Goal: Task Accomplishment & Management: Complete application form

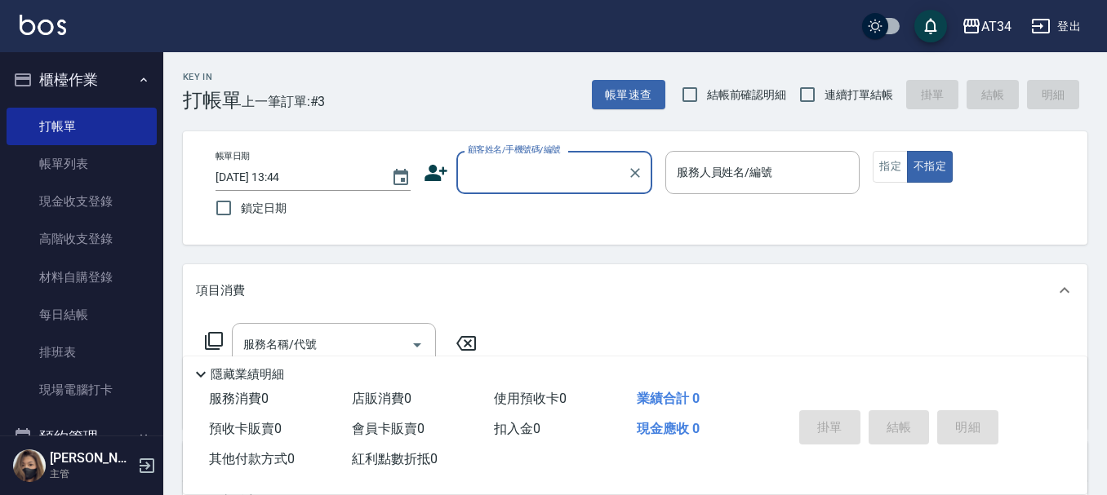
click at [429, 173] on icon at bounding box center [436, 173] width 24 height 24
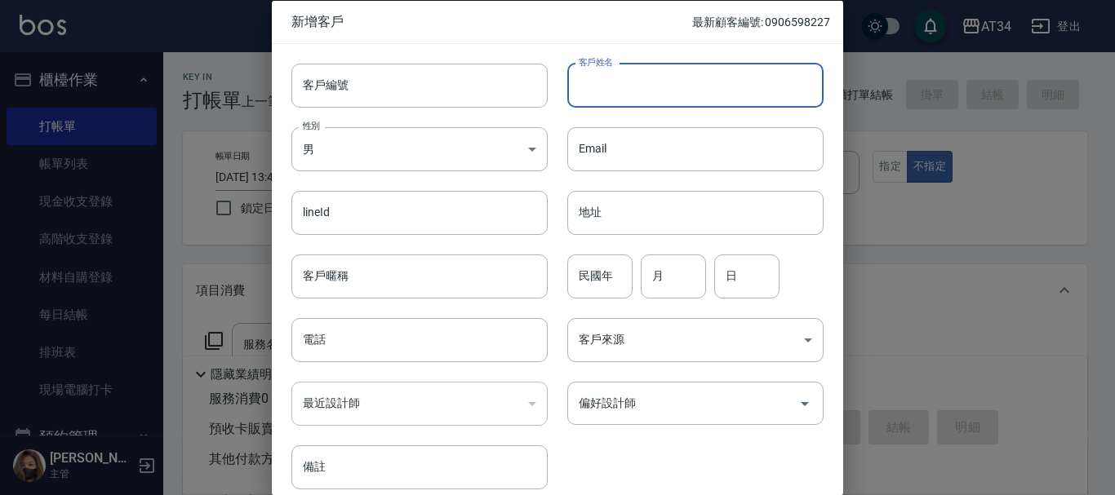
click at [638, 89] on input "客戶姓名" at bounding box center [695, 85] width 256 height 44
type input "[PERSON_NAME]"
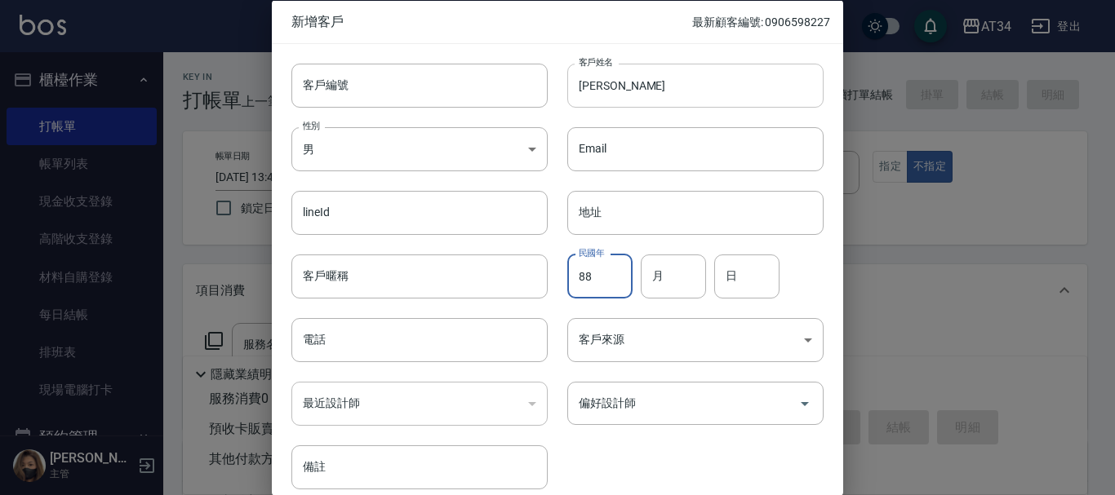
type input "88"
type input "06"
type input "01"
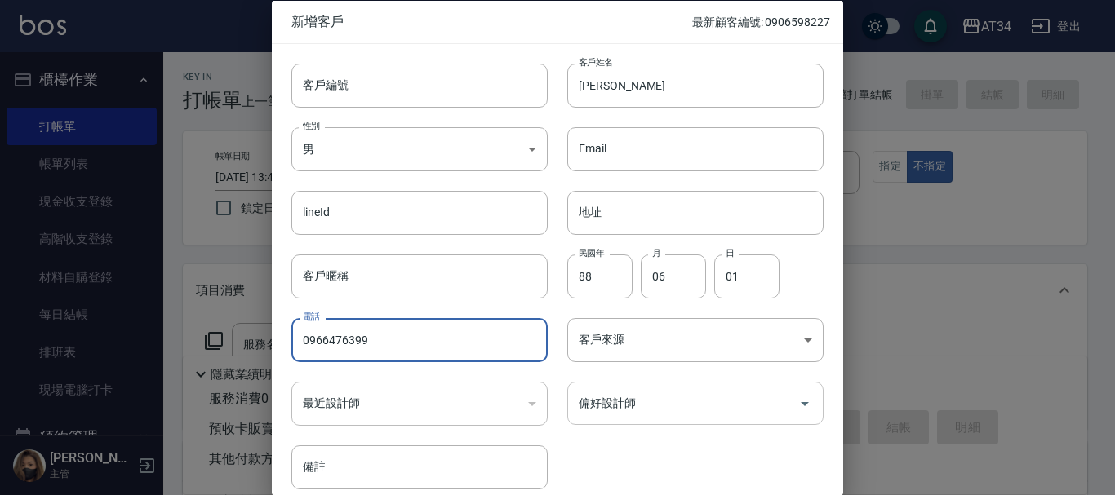
type input "0966476399"
click at [669, 415] on input "偏好設計師" at bounding box center [683, 403] width 217 height 29
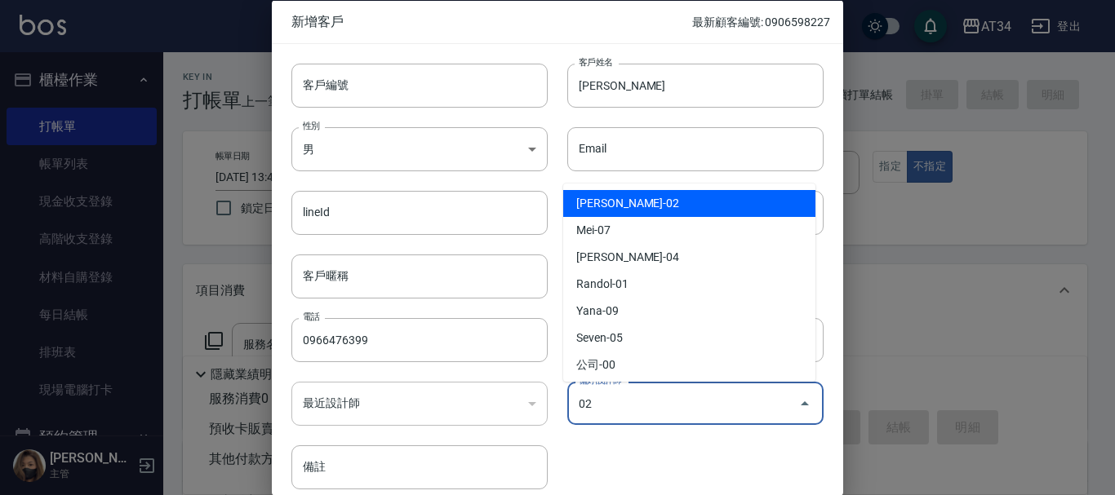
type input "[PERSON_NAME]"
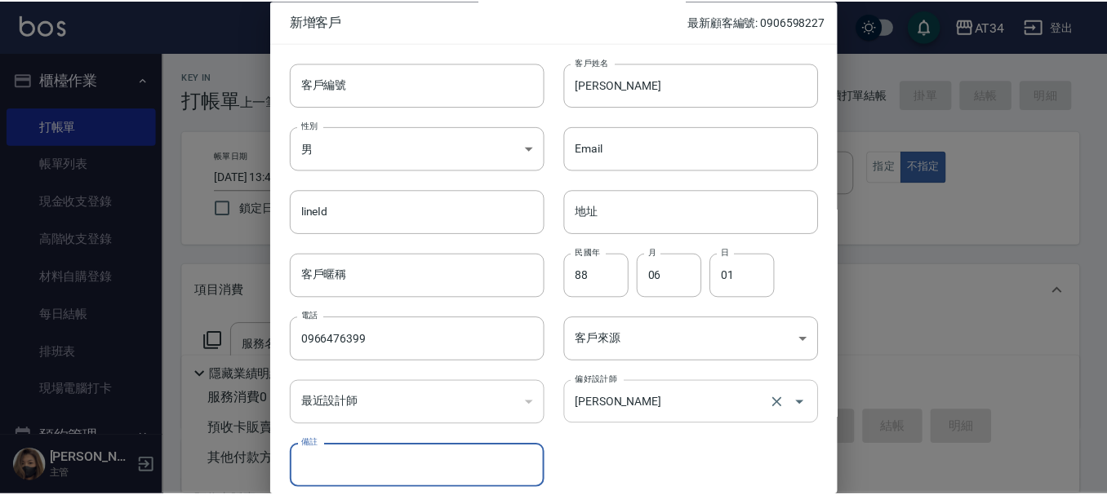
scroll to position [70, 0]
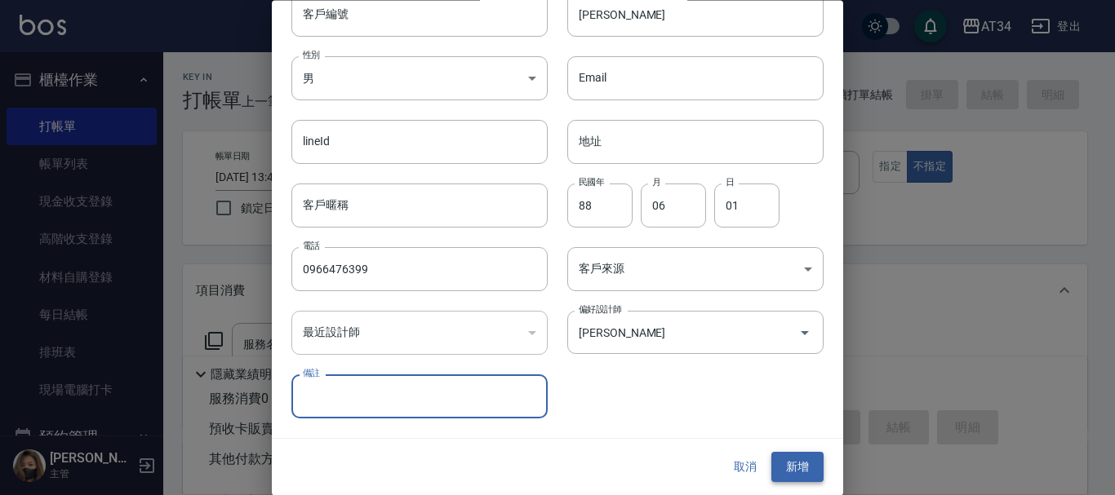
click at [787, 461] on button "新增" at bounding box center [797, 468] width 52 height 30
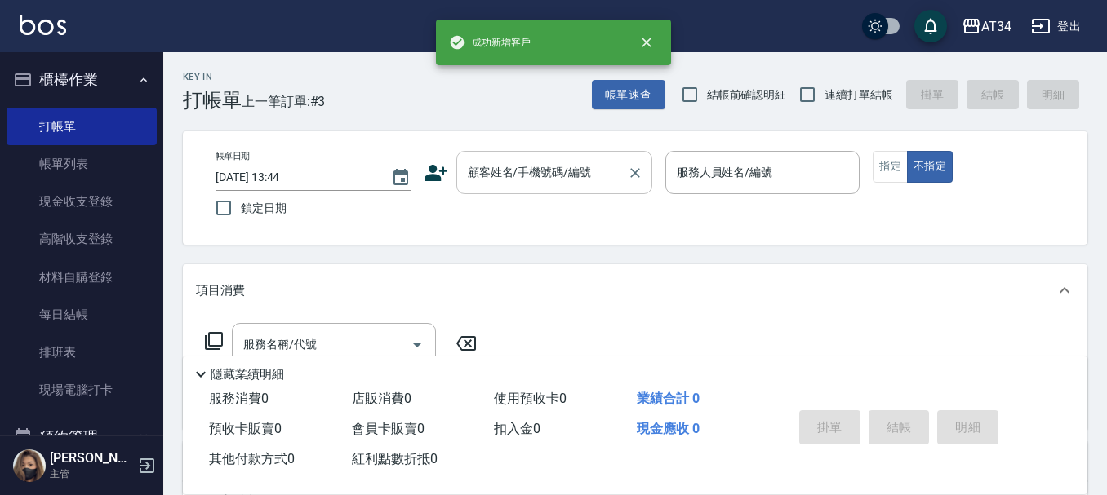
click at [542, 169] on input "顧客姓名/手機號碼/編號" at bounding box center [542, 172] width 157 height 29
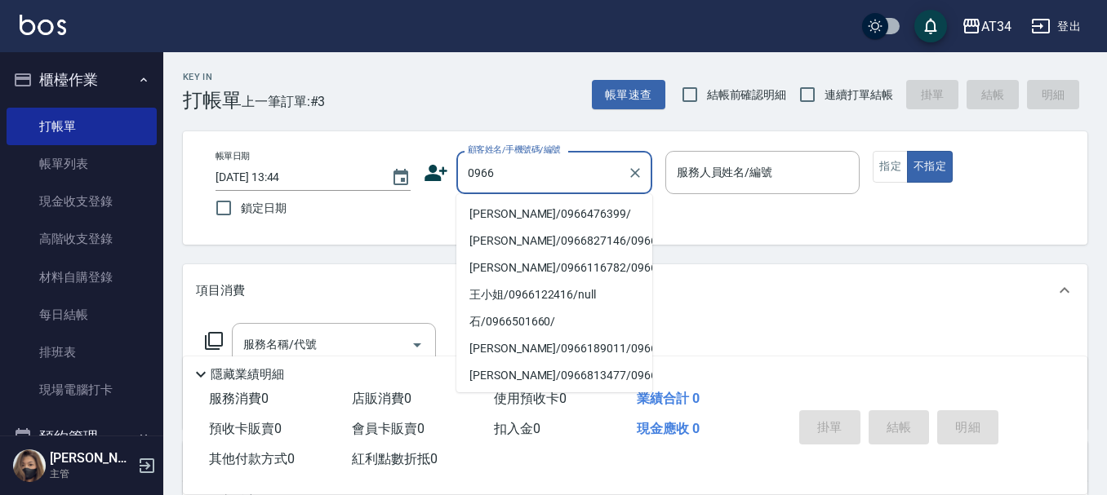
click at [548, 213] on li "[PERSON_NAME]/0966476399/" at bounding box center [554, 214] width 196 height 27
type input "[PERSON_NAME]/0966476399/"
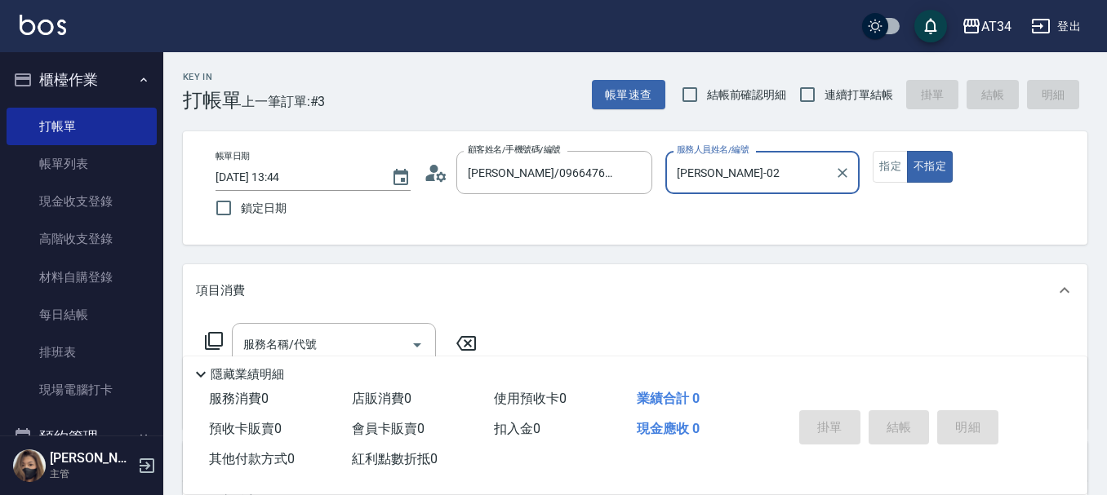
type input "[PERSON_NAME]-02"
click at [882, 163] on button "指定" at bounding box center [890, 167] width 35 height 32
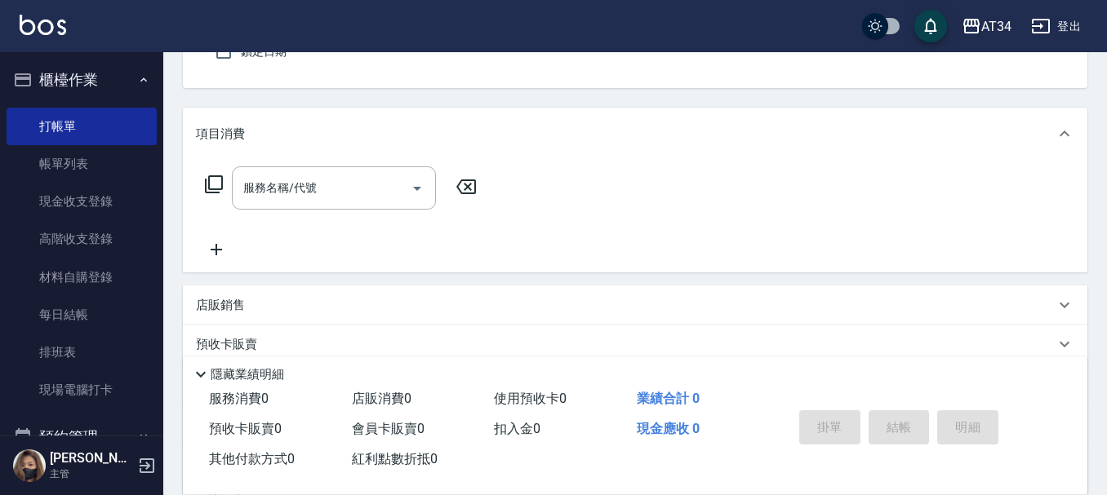
scroll to position [163, 0]
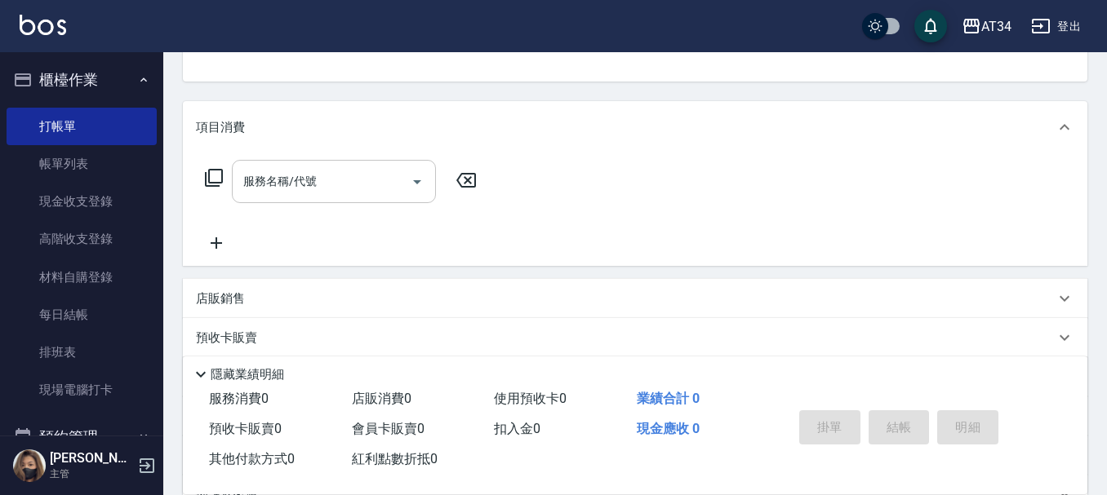
click at [320, 179] on input "服務名稱/代號" at bounding box center [321, 181] width 165 height 29
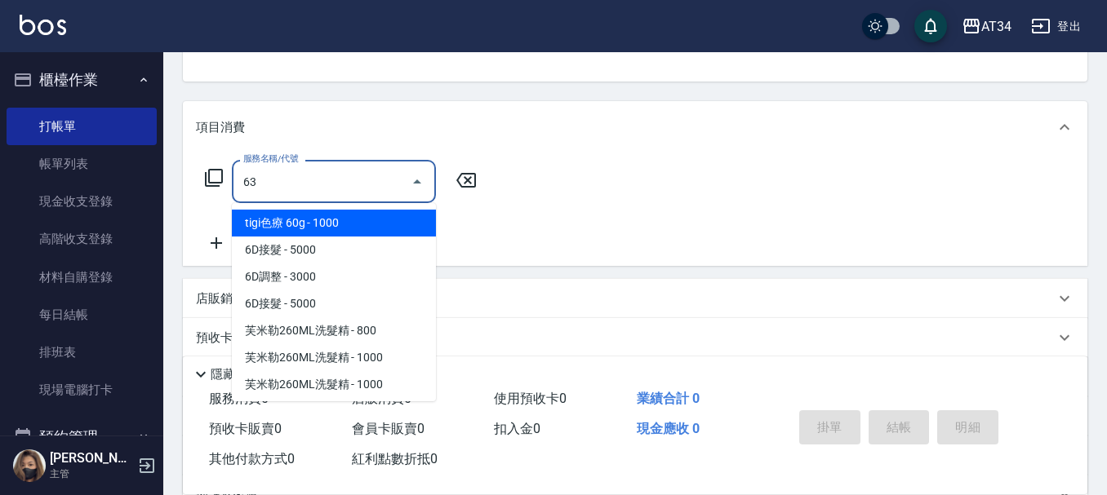
type input "630"
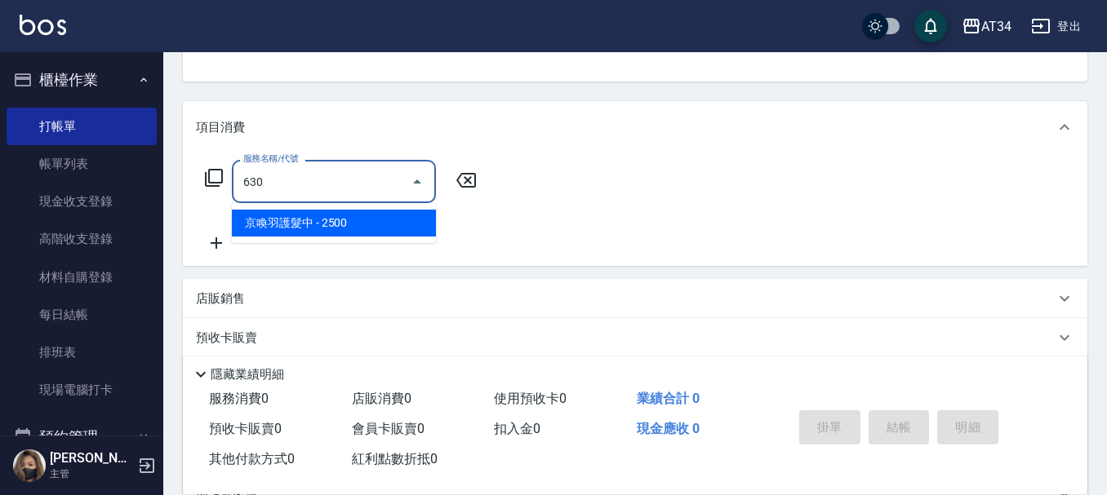
type input "250"
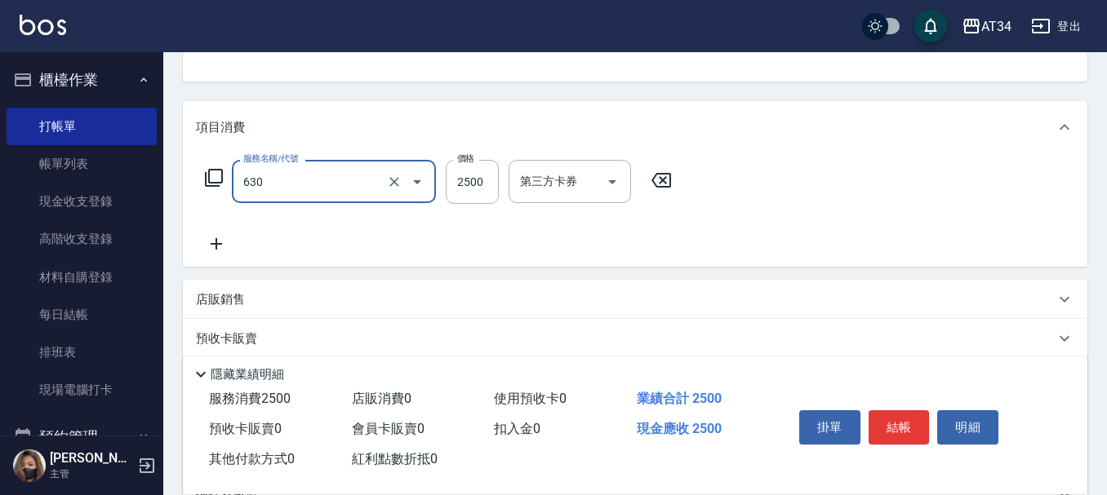
type input "京喚羽護髮中(630)"
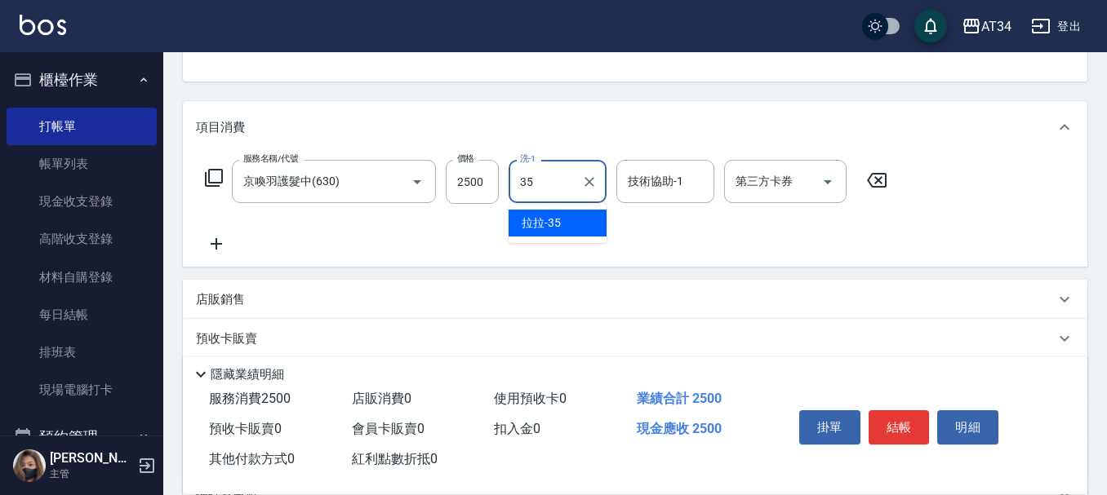
type input "拉拉-35"
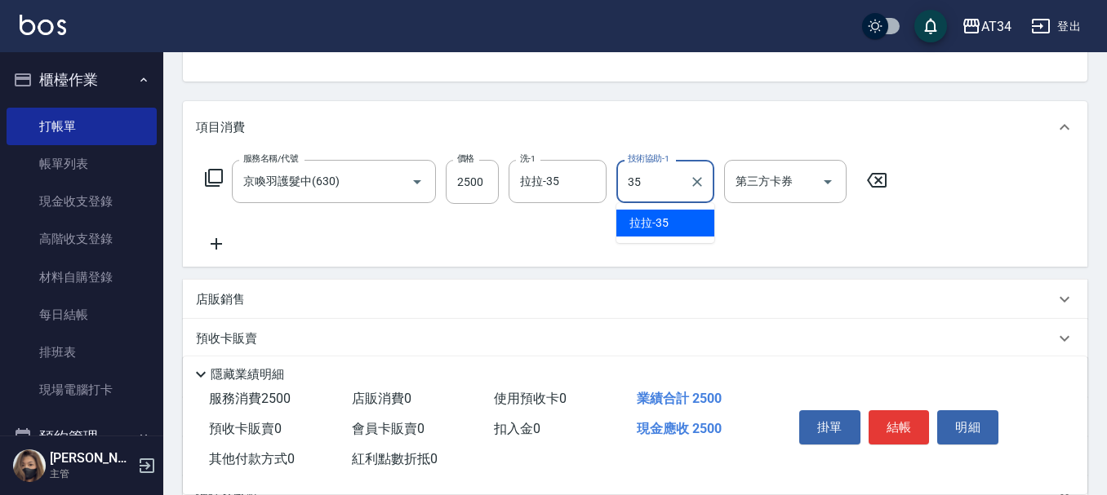
type input "拉拉-35"
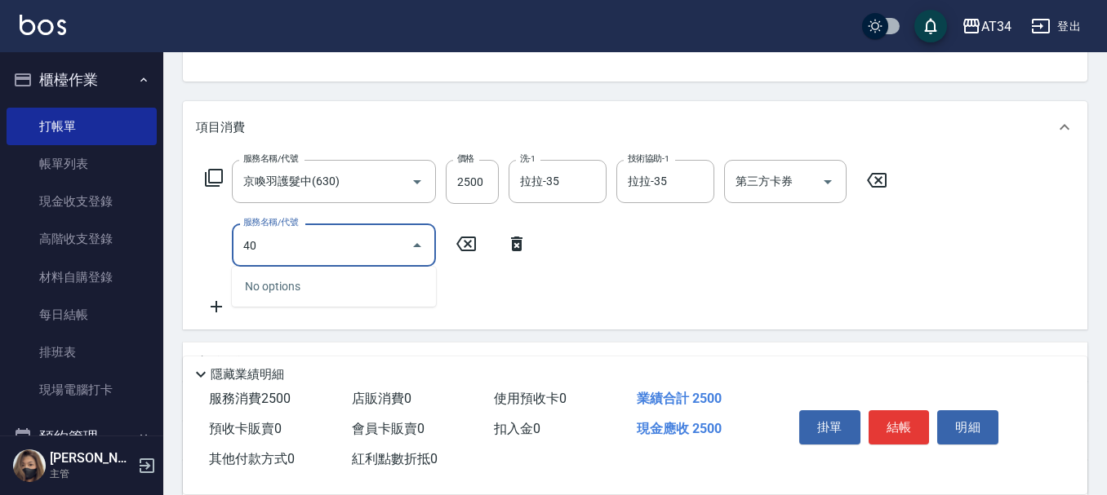
type input "401"
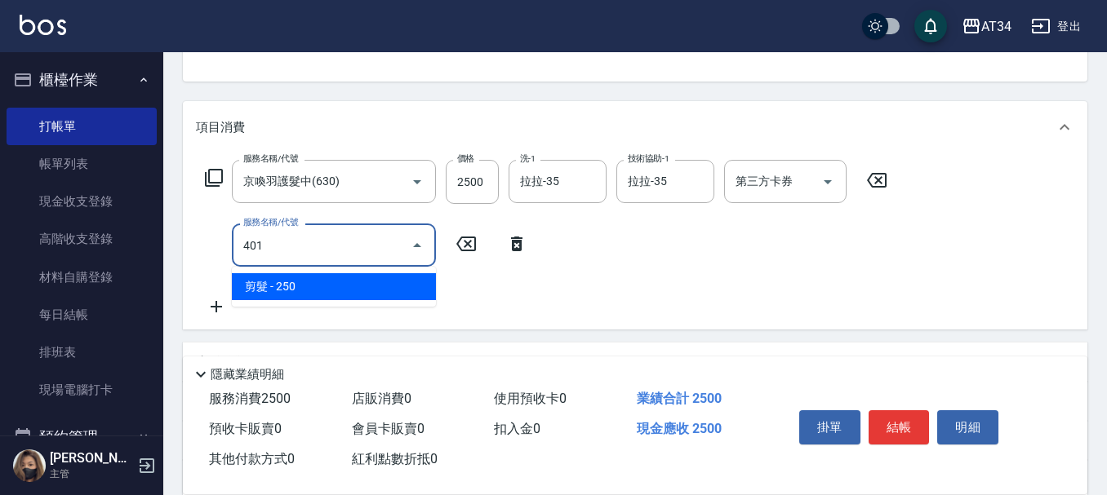
type input "270"
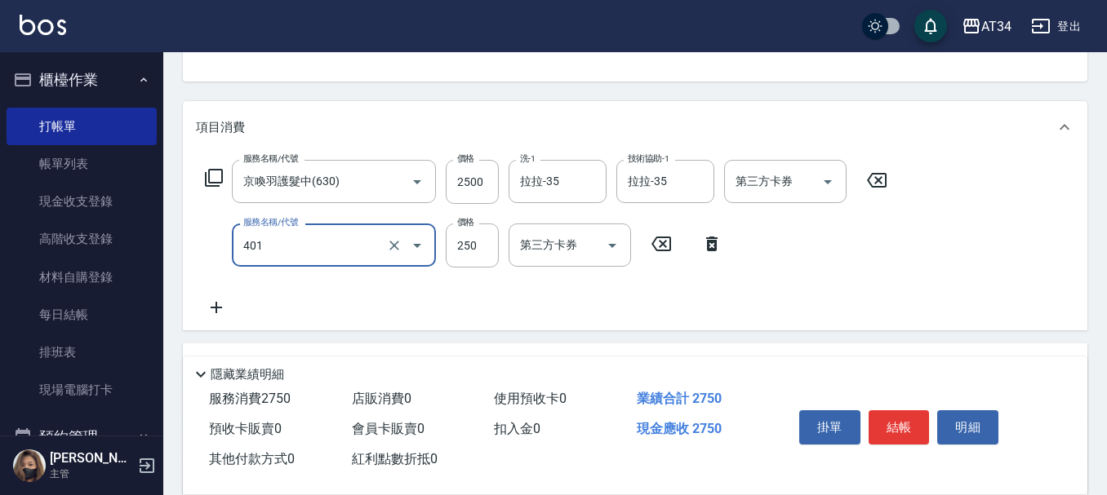
type input "剪髮(401)"
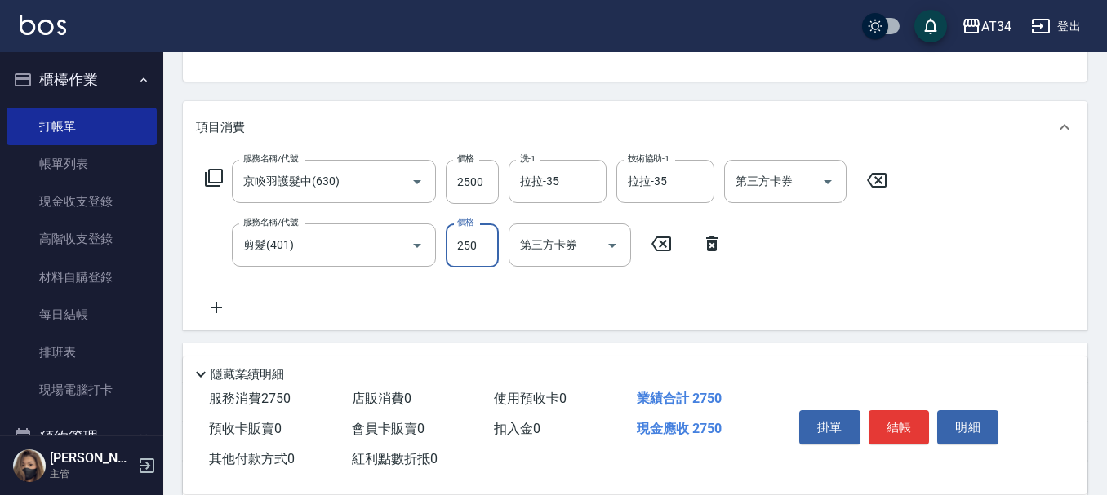
type input "3"
type input "250"
type input "30"
type input "280"
type input "300"
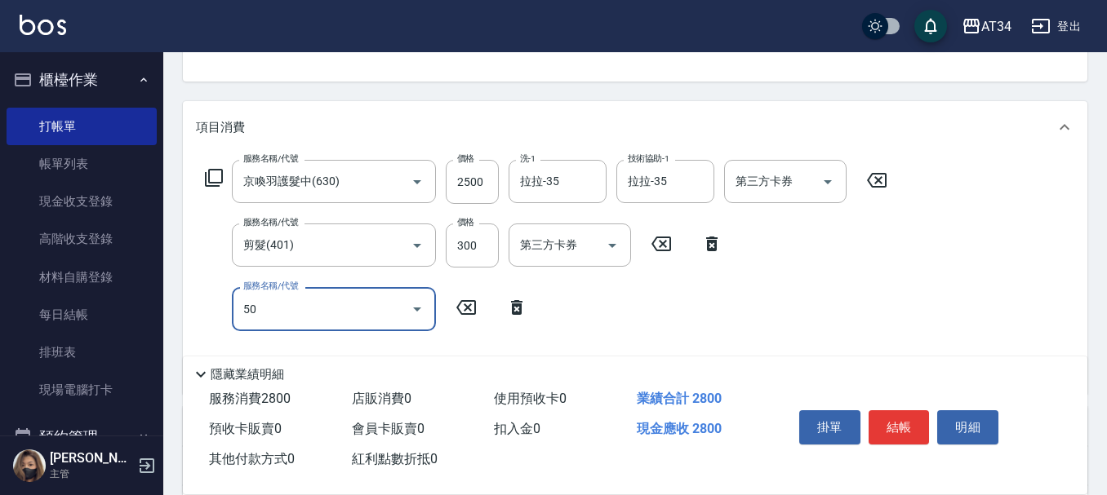
type input "501"
type input "380"
type input "染髮(501)"
type input "1"
type input "280"
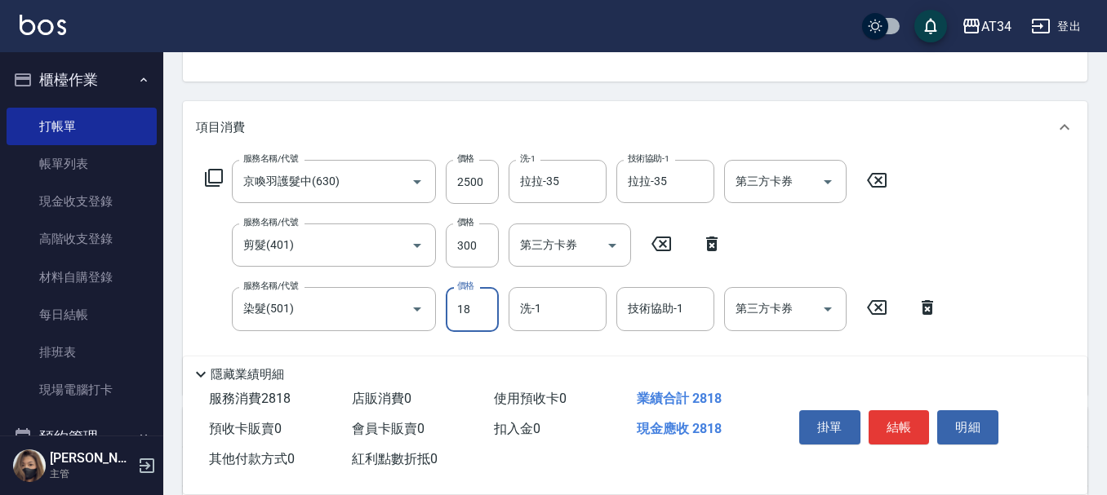
type input "180"
type input "460"
type input "1800"
type input "353"
type input "5"
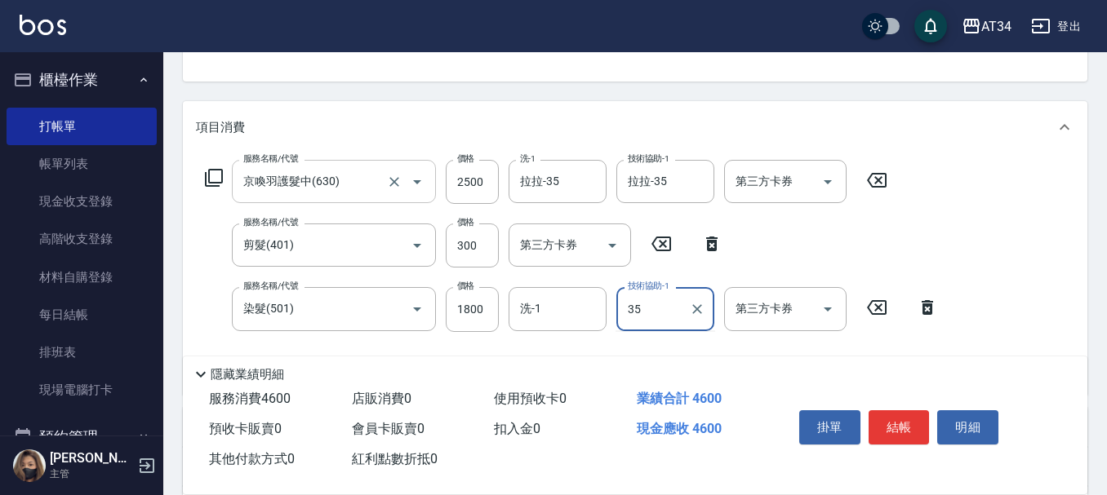
type input "拉拉-35"
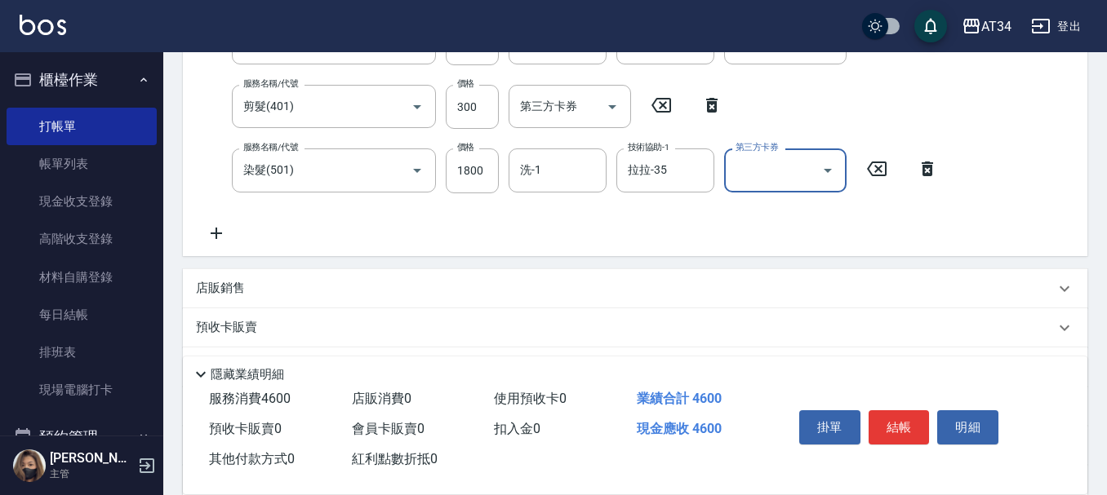
scroll to position [468, 0]
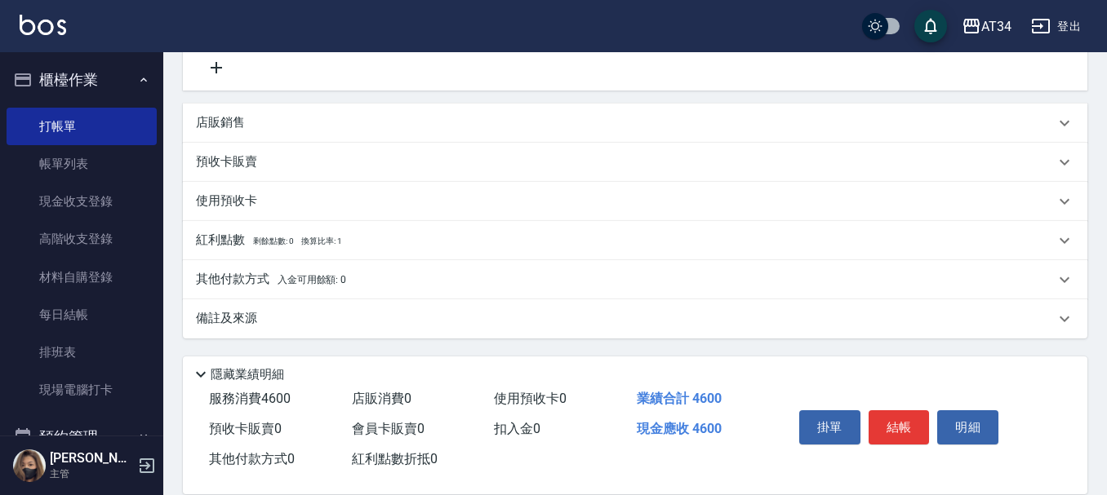
click at [326, 273] on p "其他付款方式 入金可用餘額: 0" at bounding box center [271, 280] width 150 height 18
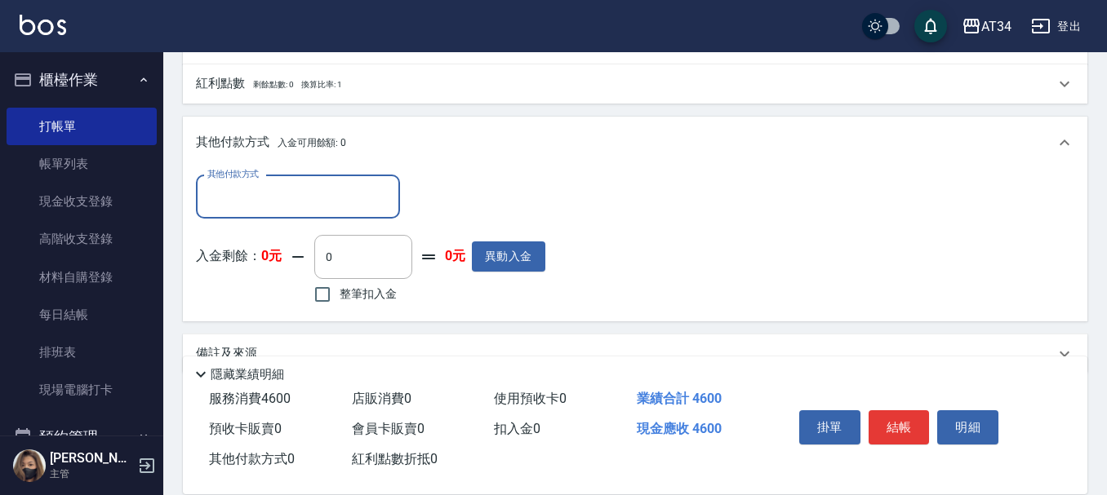
scroll to position [631, 0]
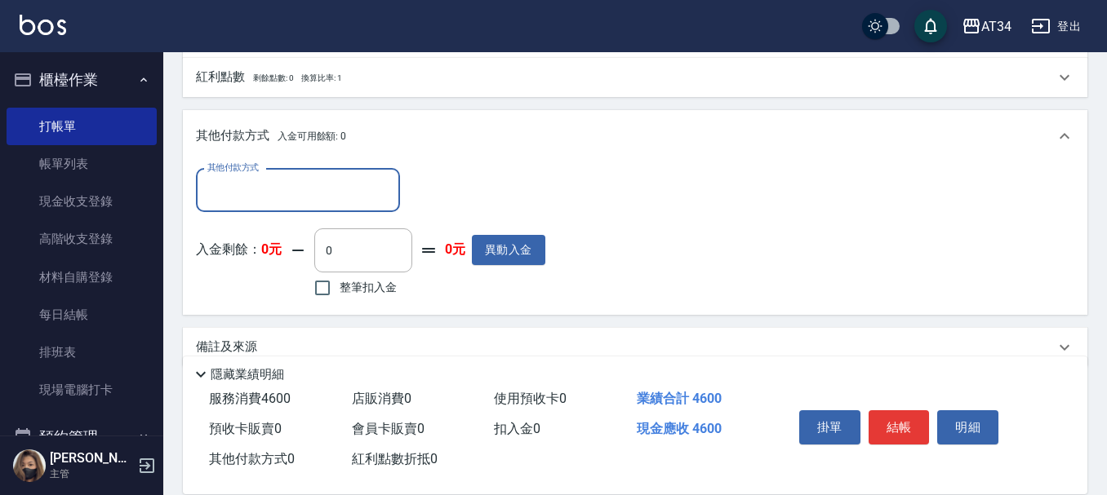
click at [318, 198] on input "其他付款方式" at bounding box center [297, 190] width 189 height 29
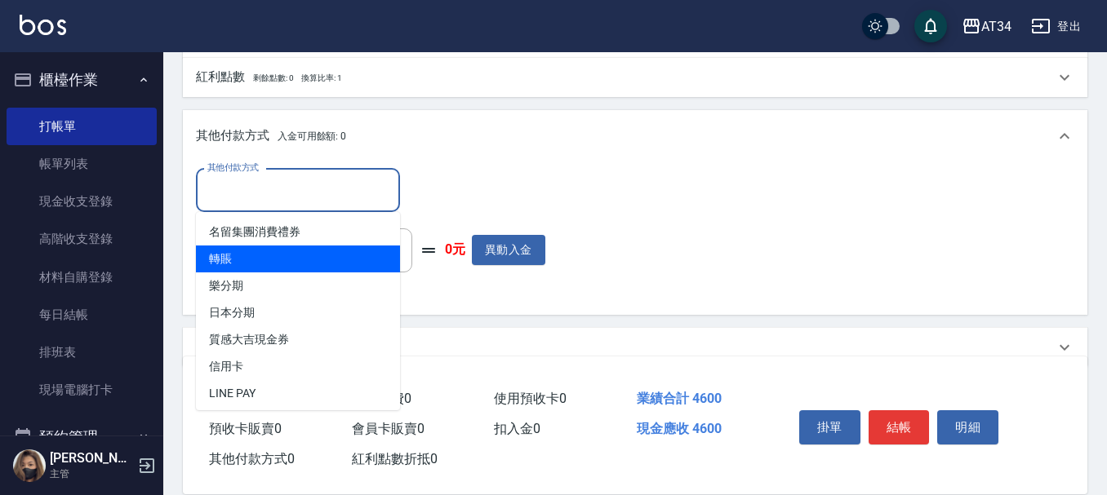
click at [289, 255] on span "轉賬" at bounding box center [298, 259] width 204 height 27
type input "轉賬"
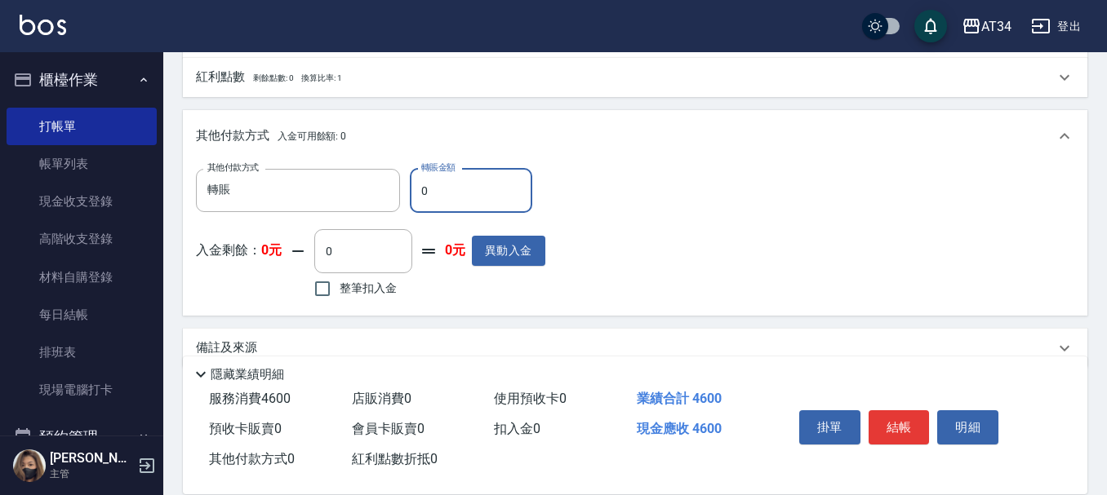
click at [464, 191] on input "0" at bounding box center [471, 191] width 122 height 44
type input "44"
type input "450"
type input "46"
type input "410"
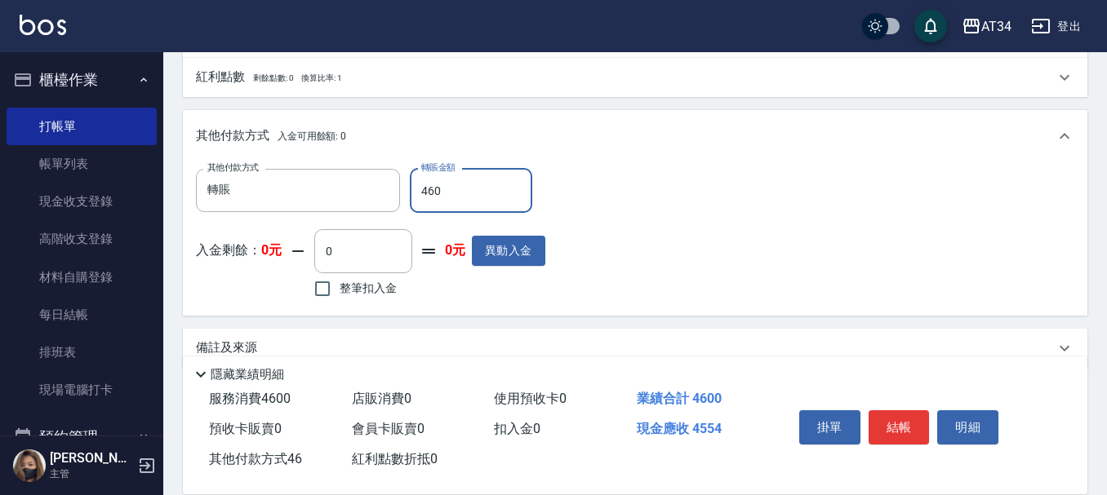
type input "4600"
type input "0"
type input "4600"
click at [895, 415] on button "結帳" at bounding box center [899, 428] width 61 height 34
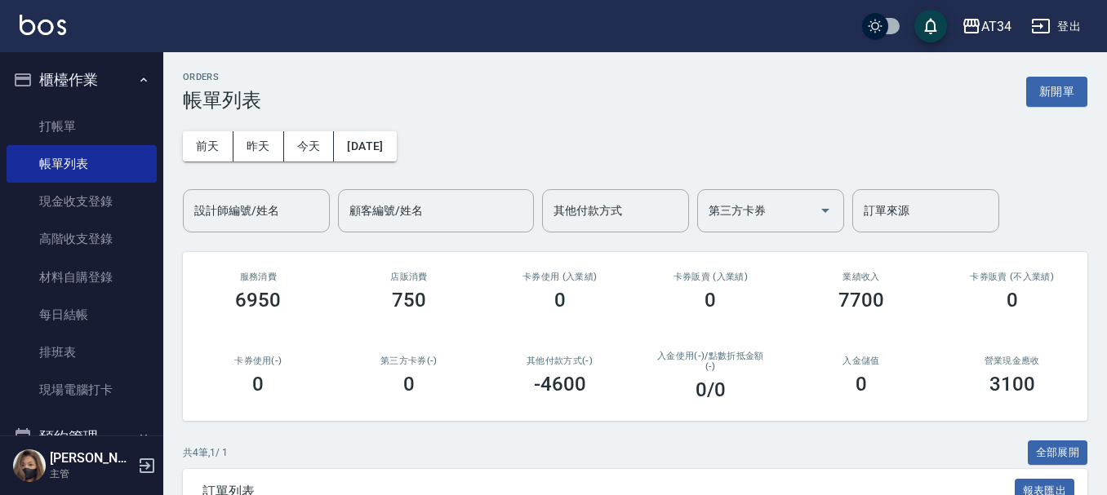
click at [576, 183] on div "[DATE] [DATE] [DATE] [DATE] 設計師編號/姓名 設計師編號/姓名 顧客編號/姓名 顧客編號/姓名 其他付款方式 其他付款方式 第三方…" at bounding box center [635, 172] width 904 height 121
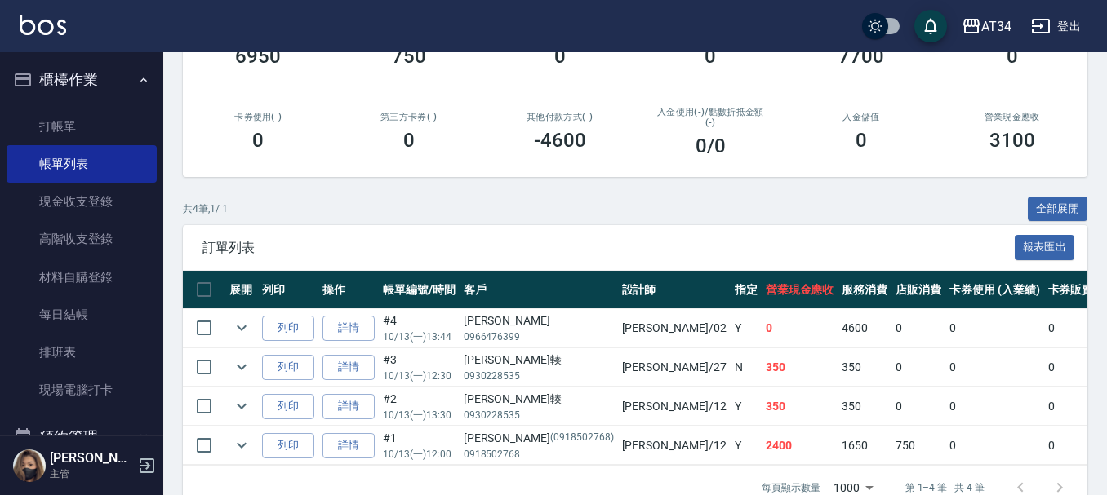
scroll to position [245, 0]
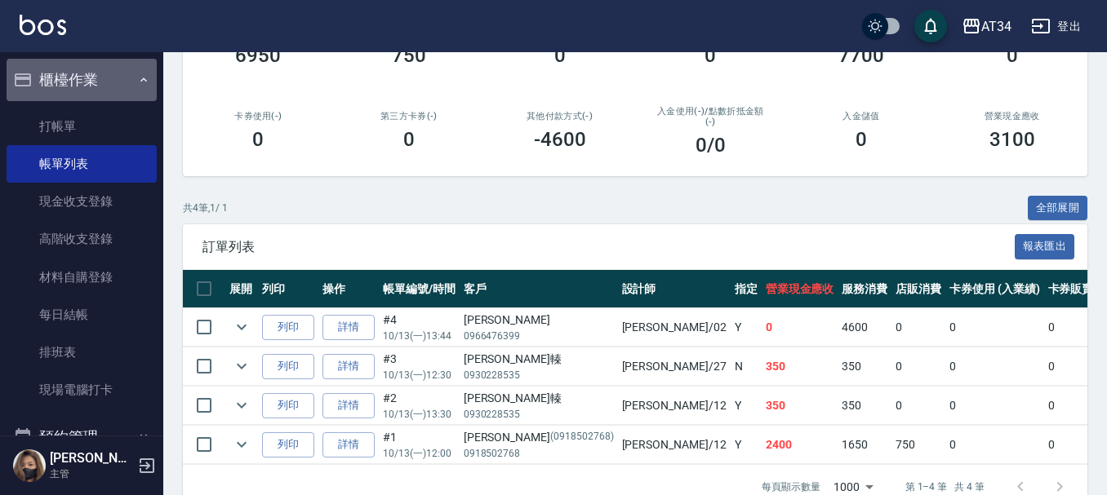
click at [83, 82] on button "櫃檯作業" at bounding box center [82, 80] width 150 height 42
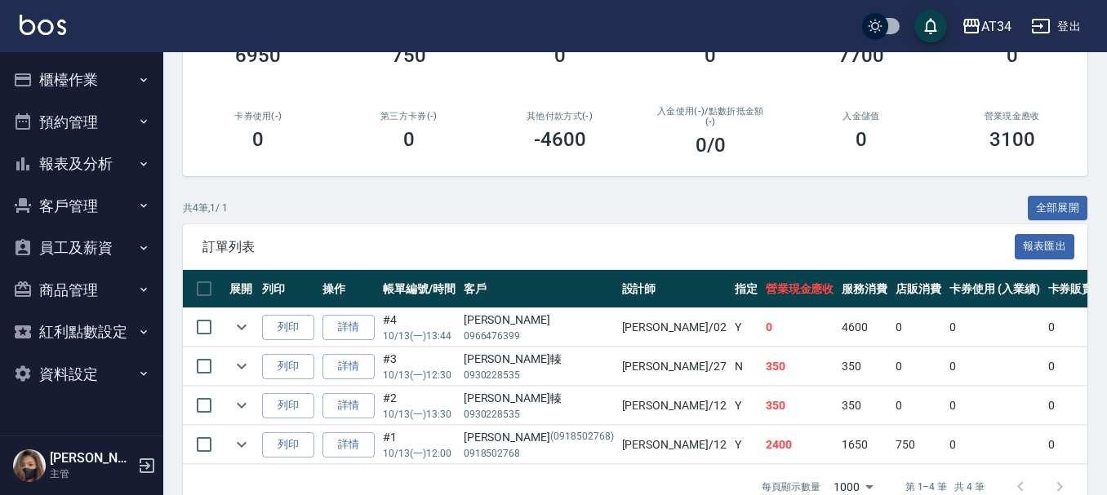
click at [92, 159] on button "報表及分析" at bounding box center [82, 164] width 150 height 42
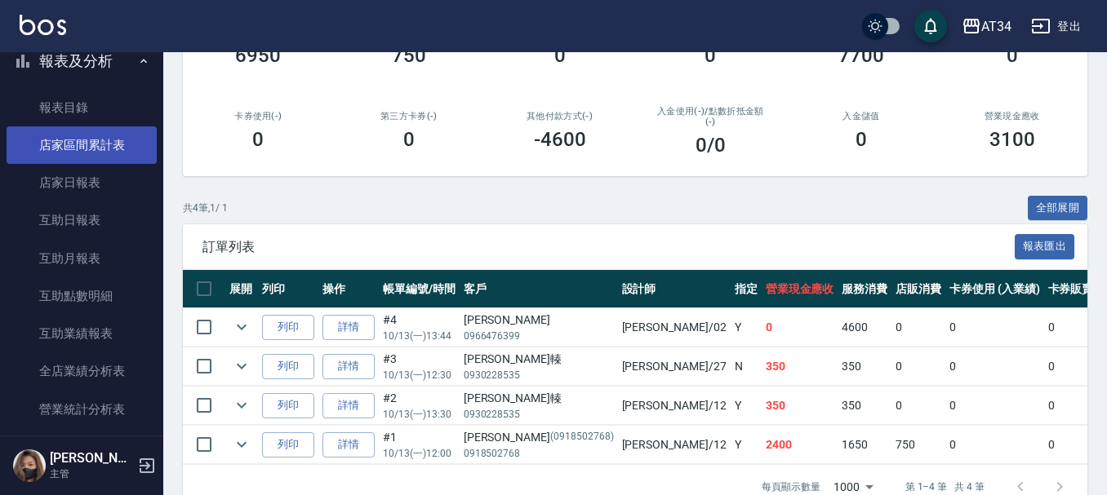
scroll to position [327, 0]
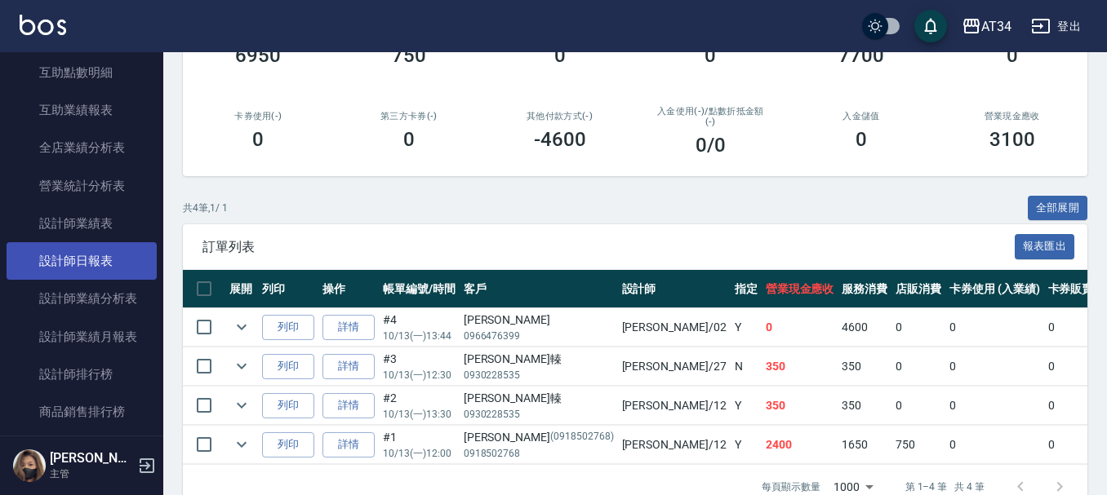
click at [100, 266] on link "設計師日報表" at bounding box center [82, 261] width 150 height 38
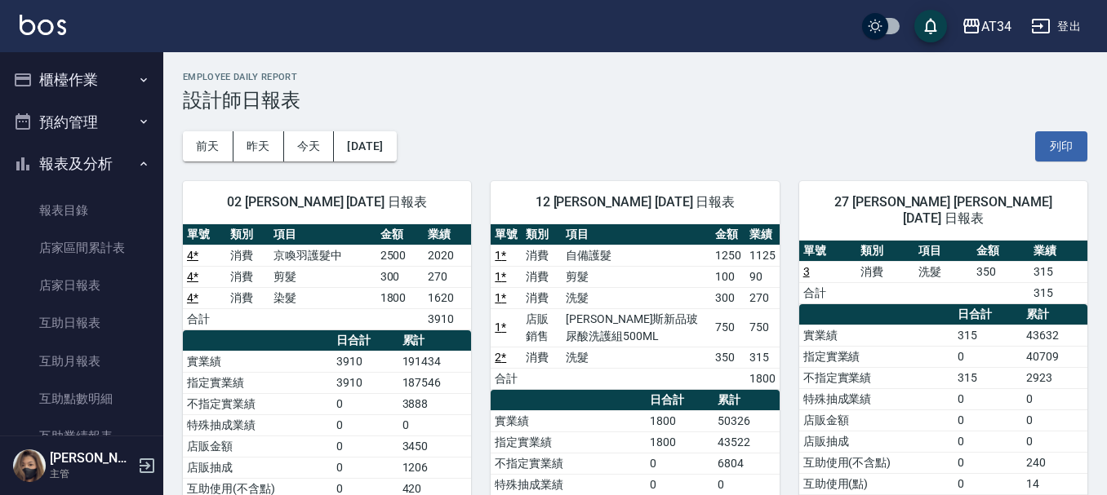
click at [69, 62] on button "櫃檯作業" at bounding box center [82, 80] width 150 height 42
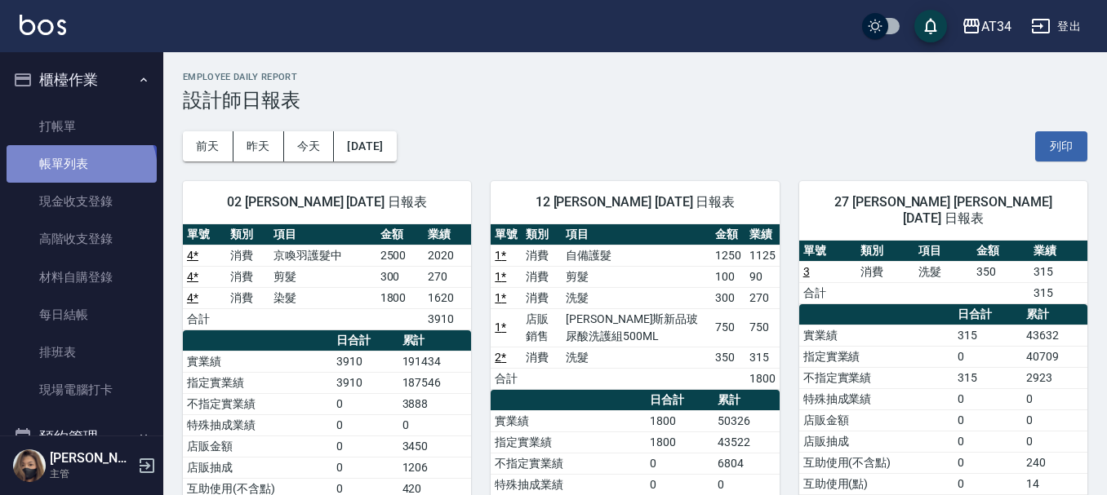
click at [79, 171] on link "帳單列表" at bounding box center [82, 164] width 150 height 38
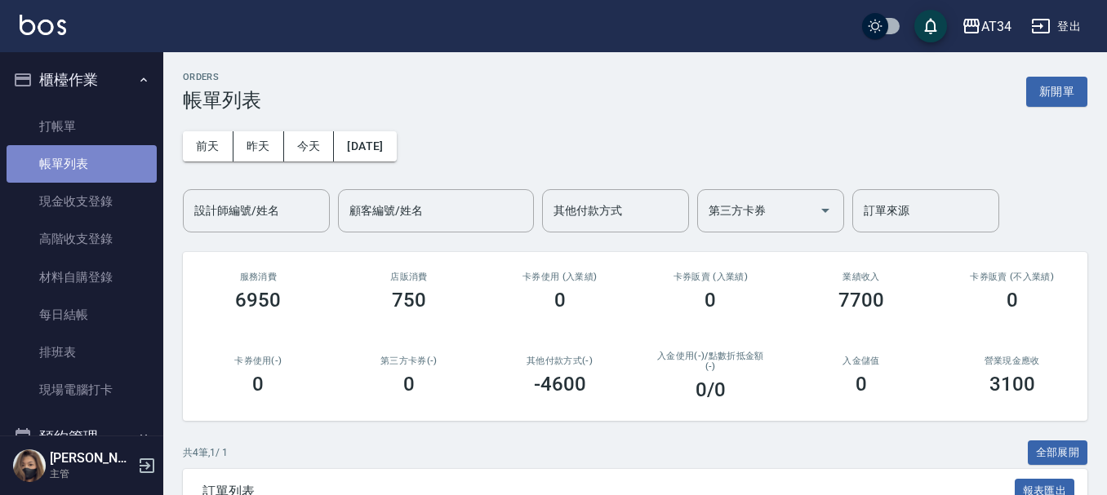
click at [87, 171] on link "帳單列表" at bounding box center [82, 164] width 150 height 38
drag, startPoint x: 87, startPoint y: 171, endPoint x: 88, endPoint y: 181, distance: 10.7
click at [91, 180] on link "帳單列表" at bounding box center [82, 164] width 150 height 38
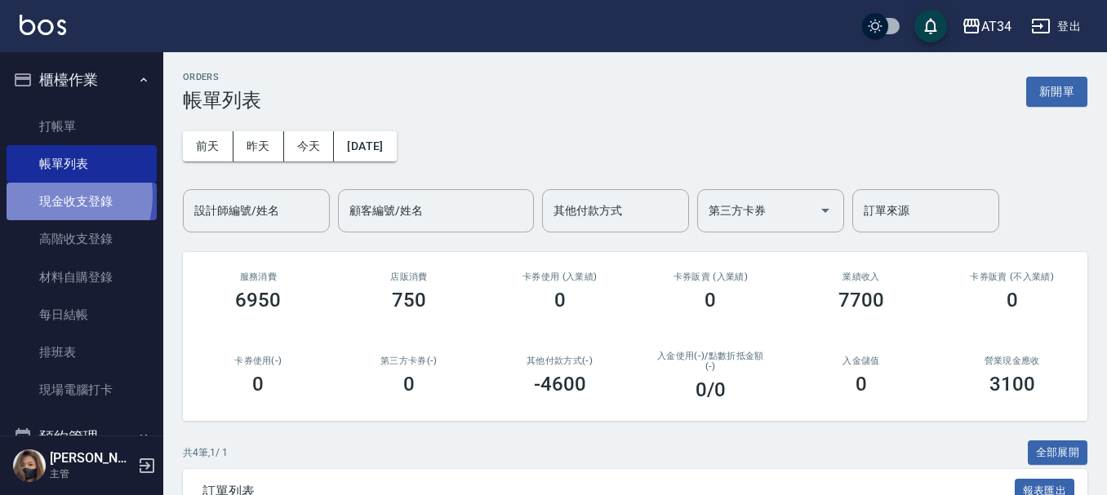
click at [46, 196] on link "現金收支登錄" at bounding box center [82, 202] width 150 height 38
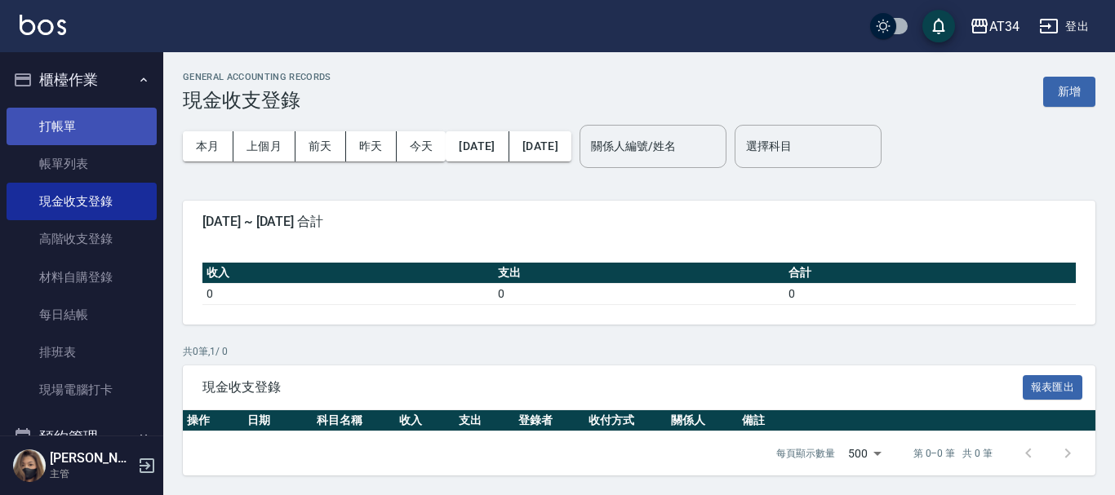
click at [69, 141] on link "打帳單" at bounding box center [82, 127] width 150 height 38
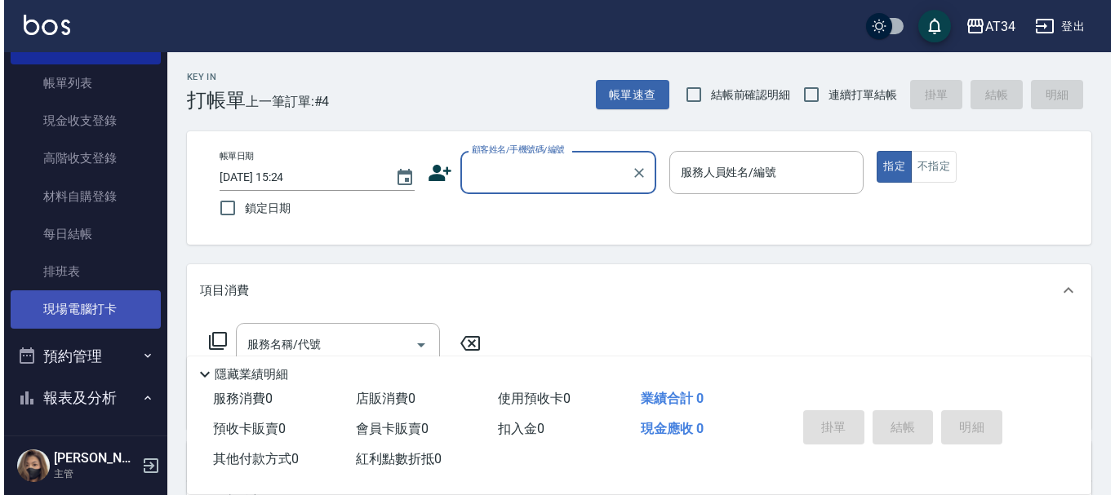
scroll to position [82, 0]
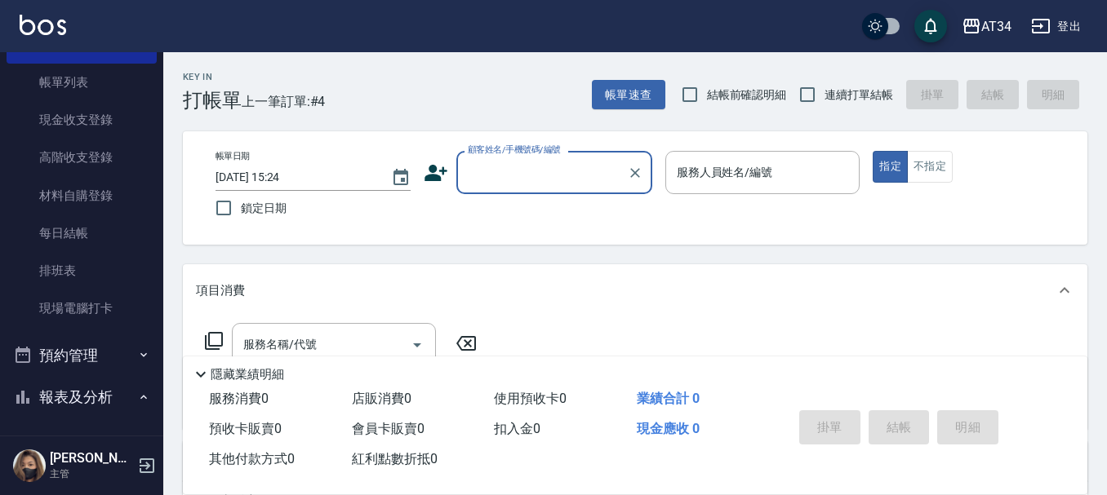
click at [104, 356] on button "預約管理" at bounding box center [82, 356] width 150 height 42
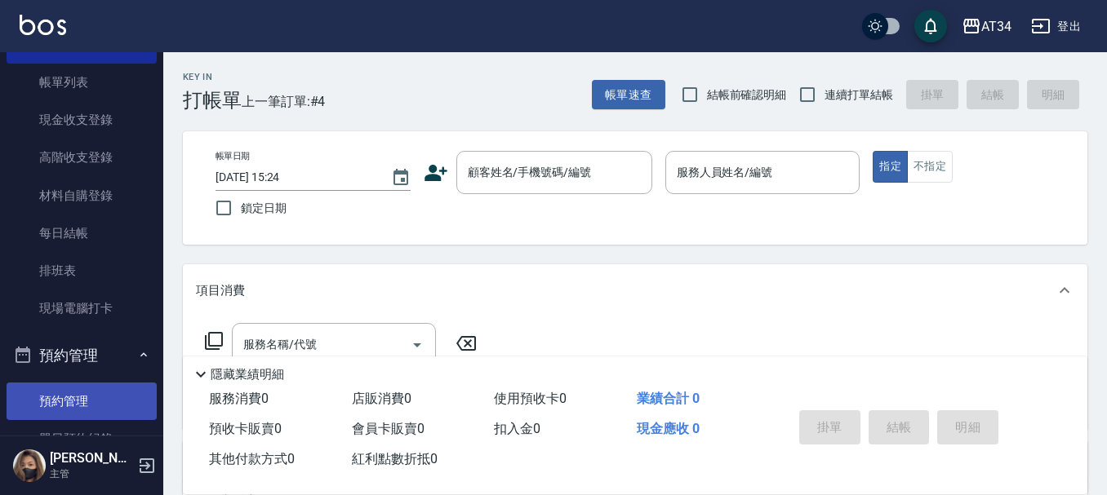
click at [103, 396] on link "預約管理" at bounding box center [82, 402] width 150 height 38
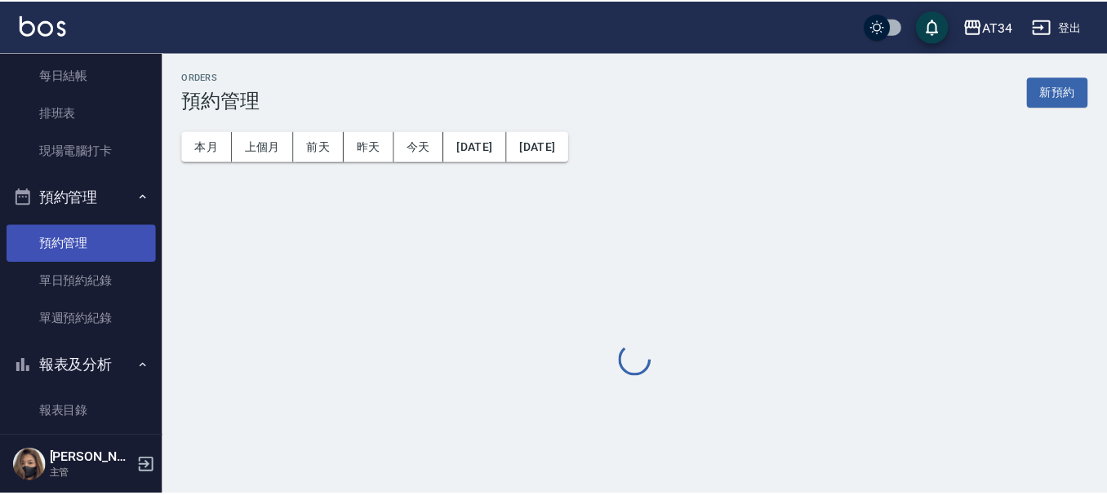
scroll to position [245, 0]
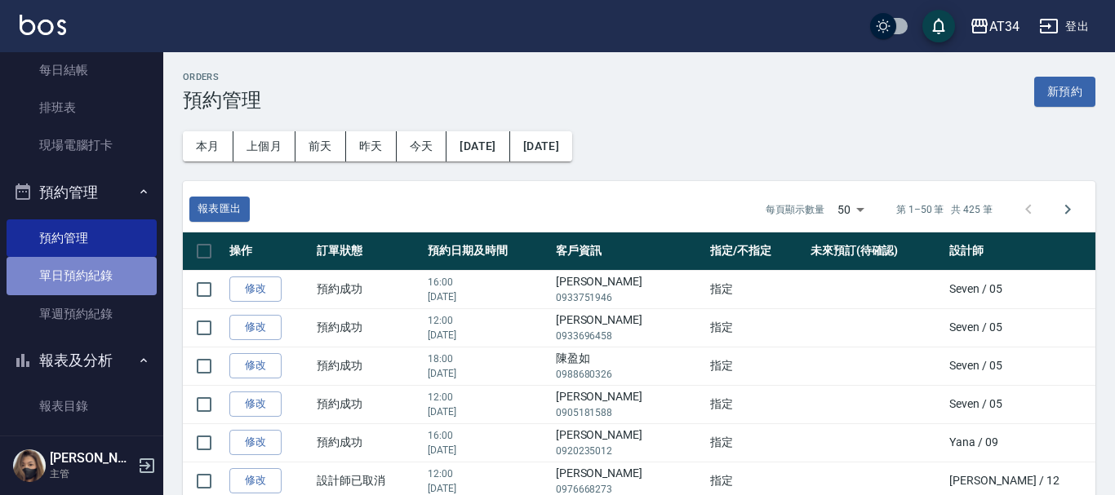
click at [90, 274] on link "單日預約紀錄" at bounding box center [82, 276] width 150 height 38
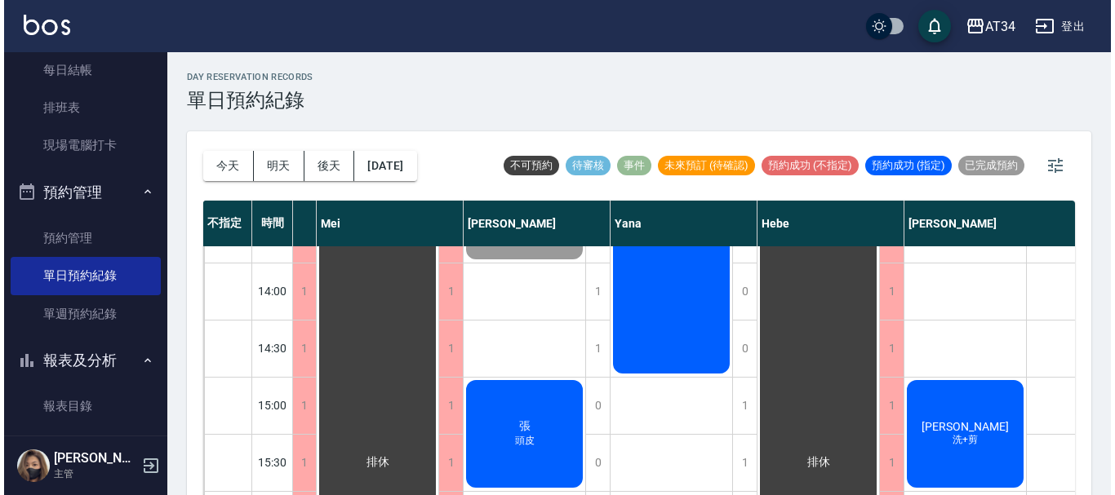
scroll to position [327, 977]
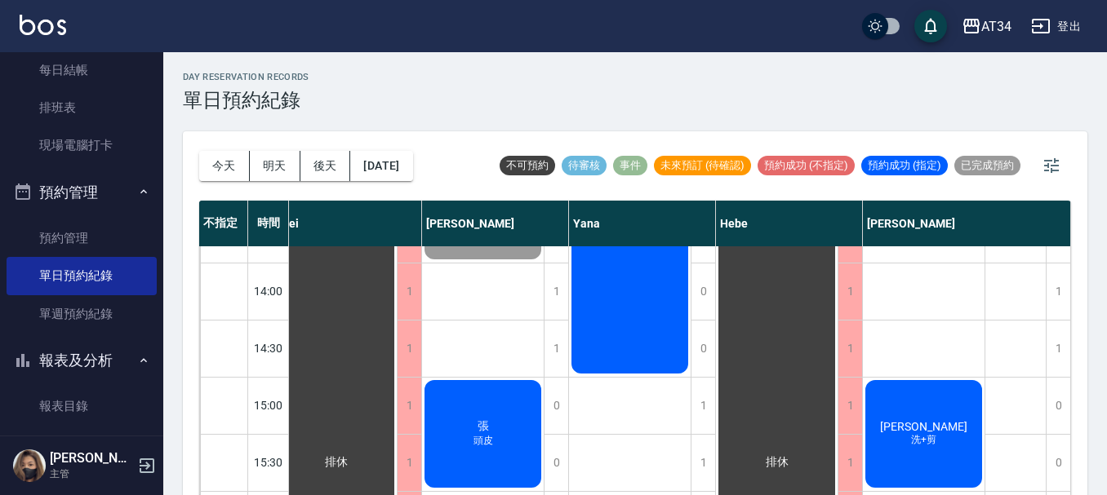
click at [922, 428] on span "[PERSON_NAME]" at bounding box center [924, 426] width 94 height 13
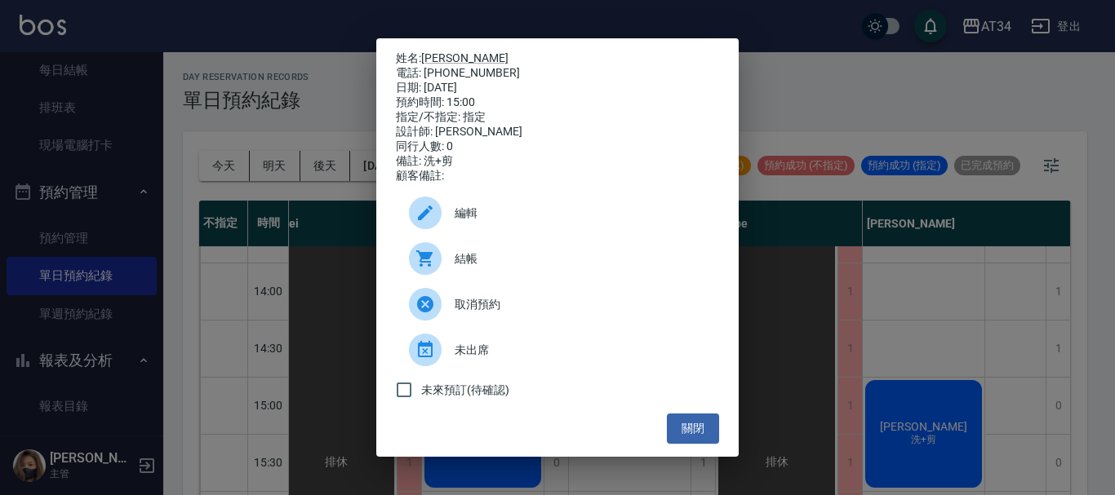
click at [520, 260] on span "結帳" at bounding box center [580, 259] width 251 height 17
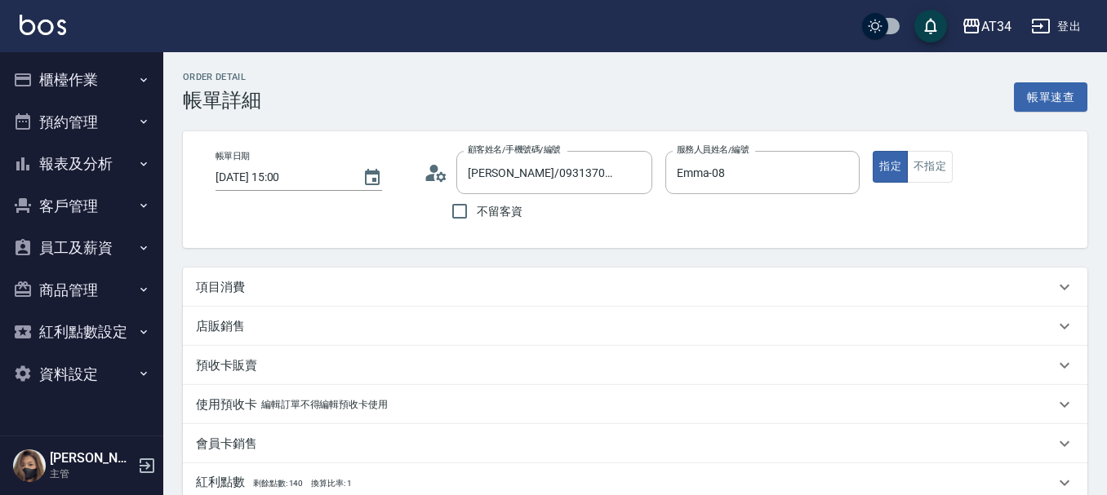
click at [238, 287] on p "項目消費" at bounding box center [220, 287] width 49 height 17
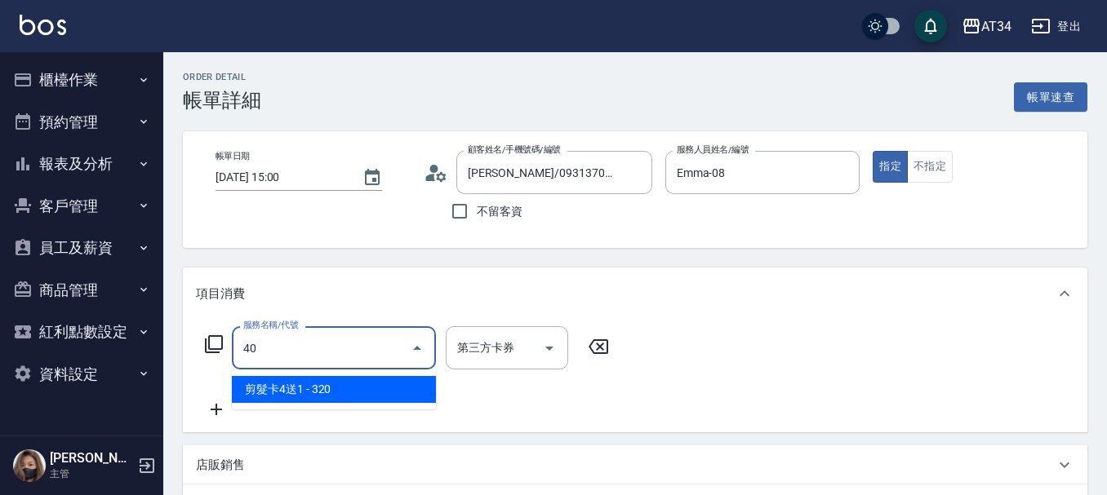
type input "401"
type input "20"
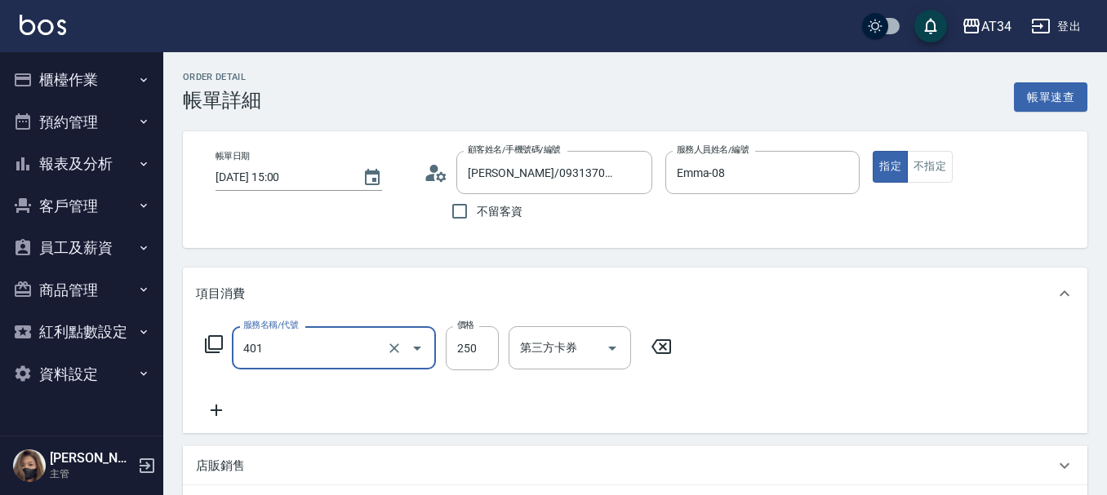
type input "剪髮(401)"
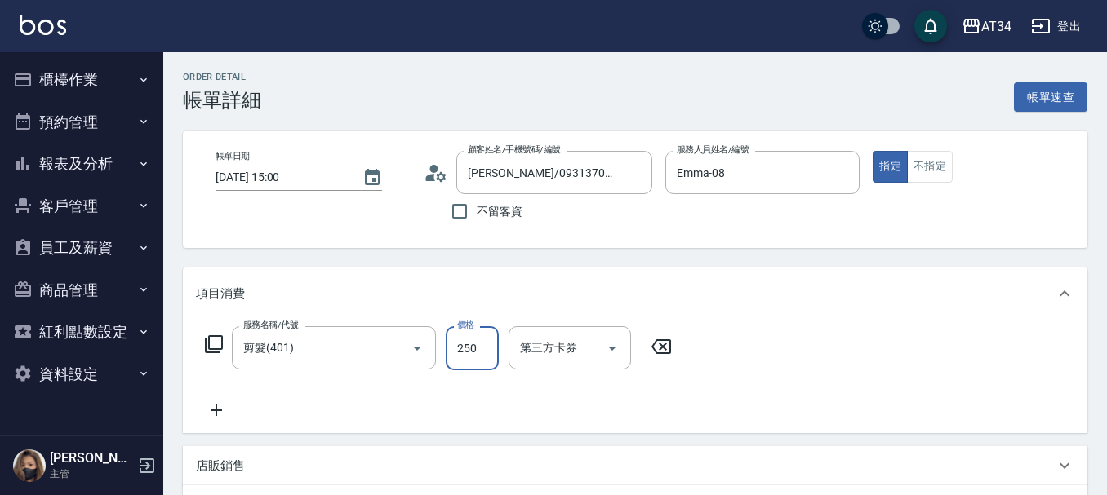
type input "0"
type input "50"
type input "500"
click at [223, 405] on icon at bounding box center [216, 411] width 41 height 20
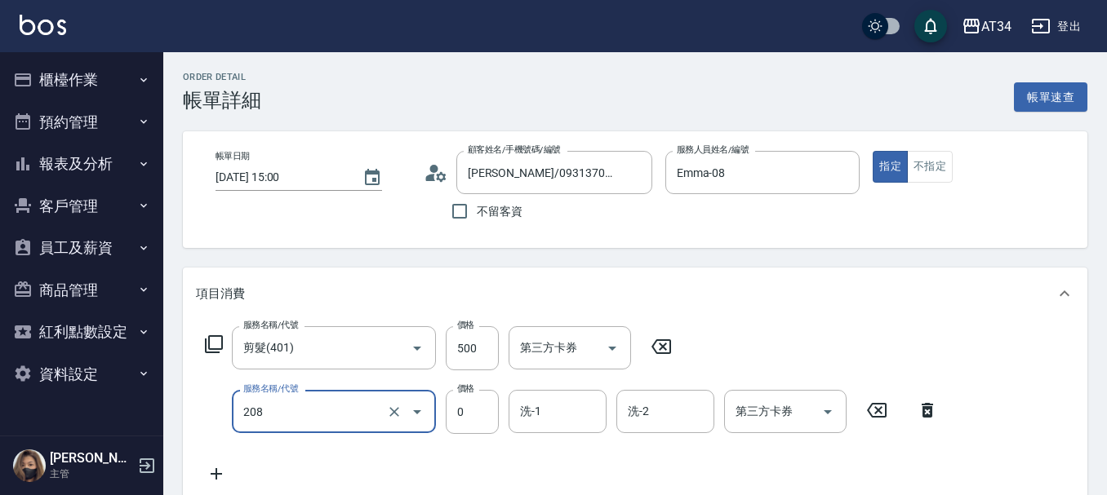
type input "洗一次(208)"
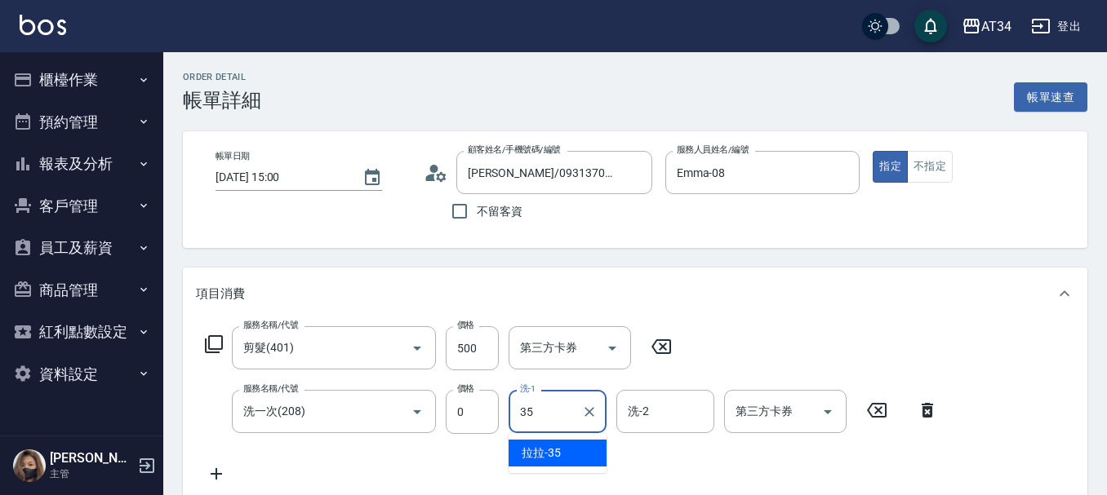
type input "拉拉-35"
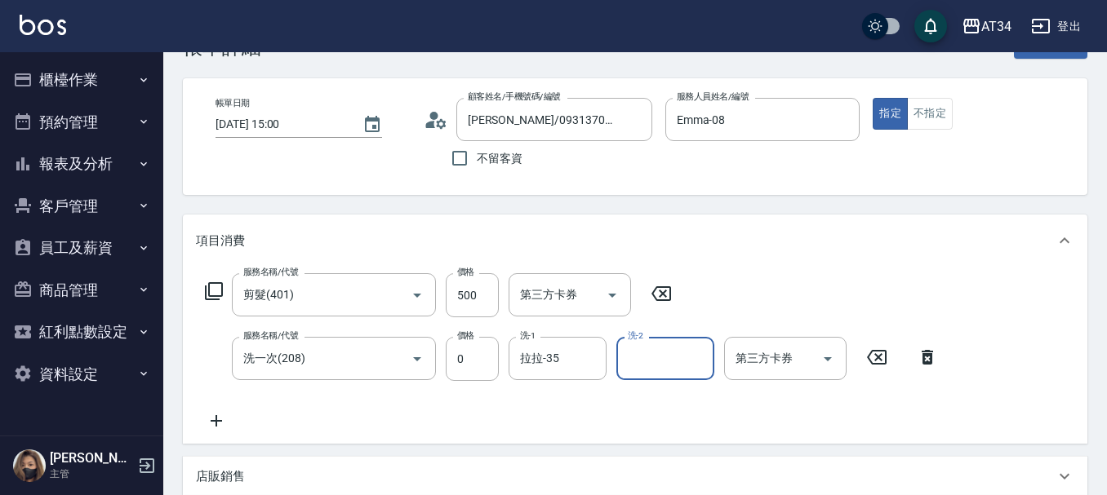
scroll to position [82, 0]
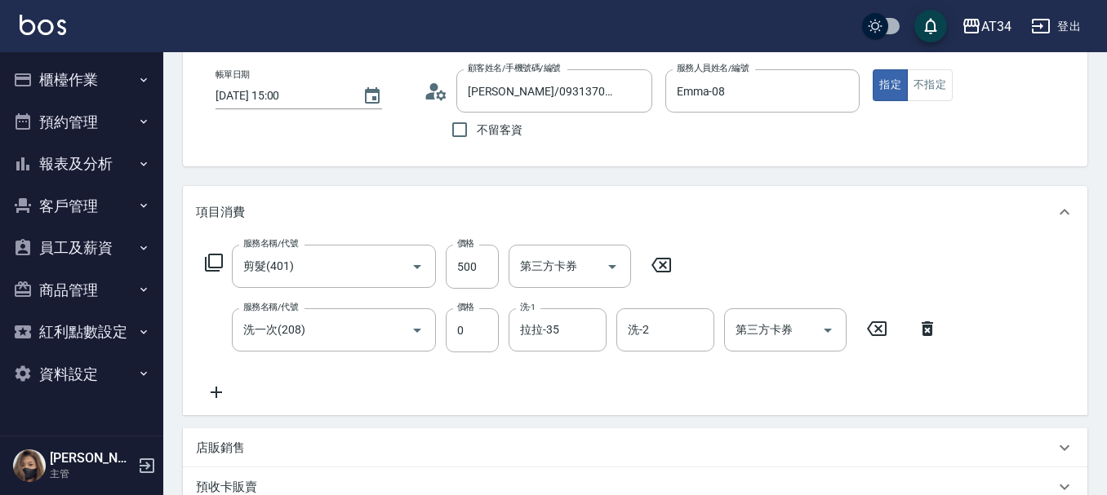
click at [213, 396] on icon at bounding box center [216, 393] width 41 height 20
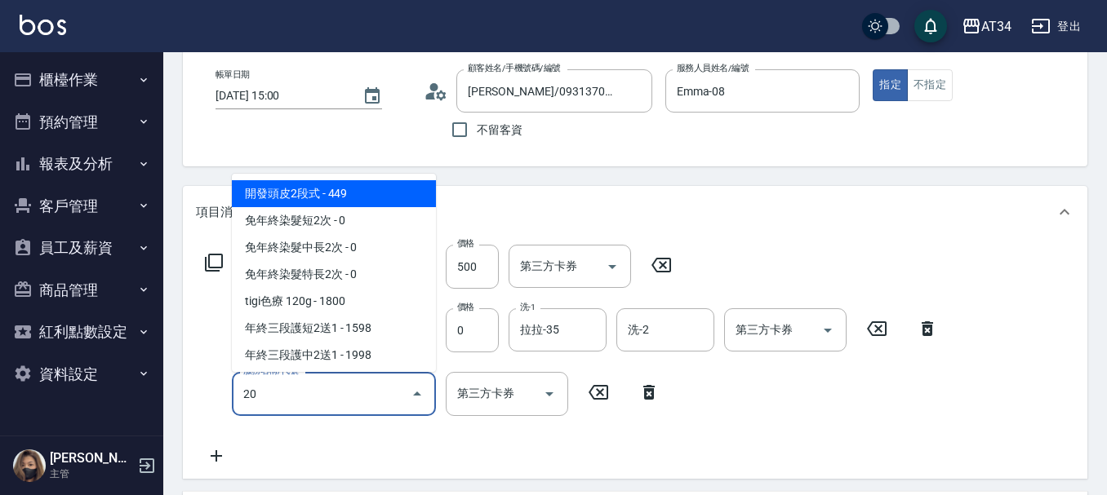
type input "201"
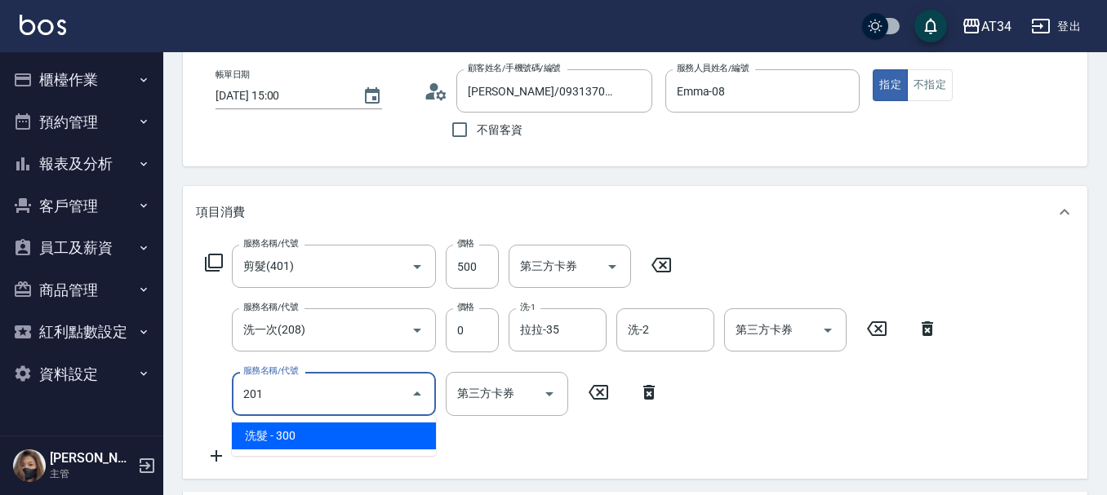
type input "80"
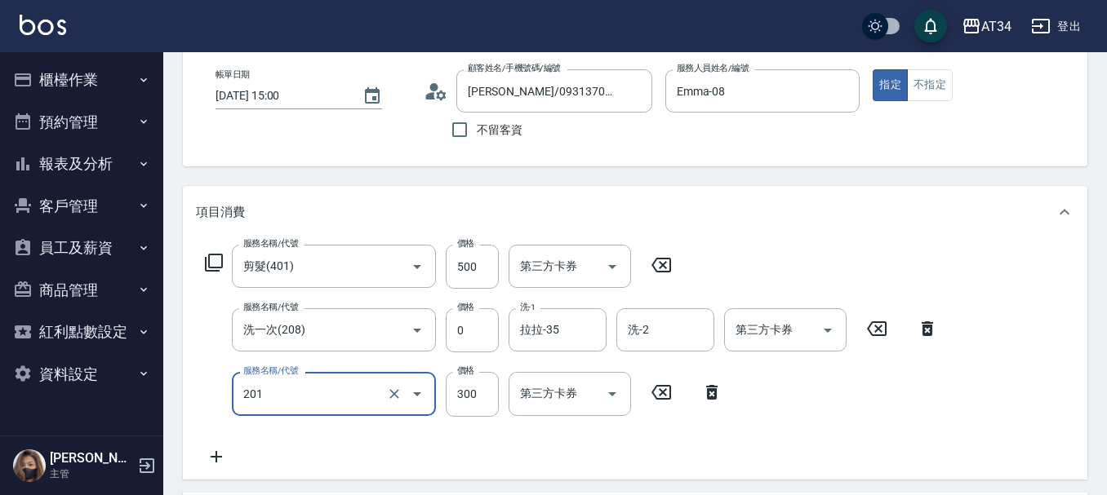
type input "洗髮(201)"
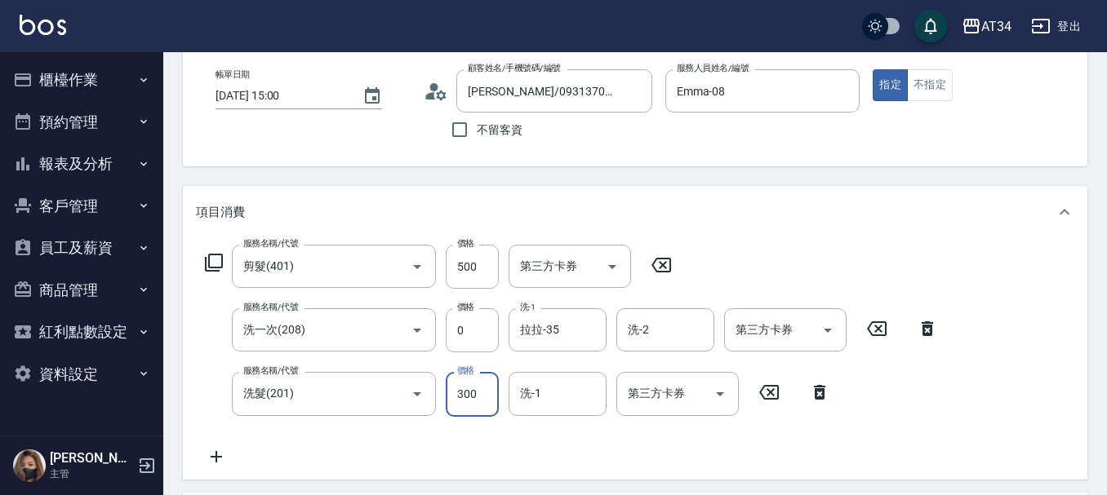
type input "50"
type input "20"
type input "70"
type input "200"
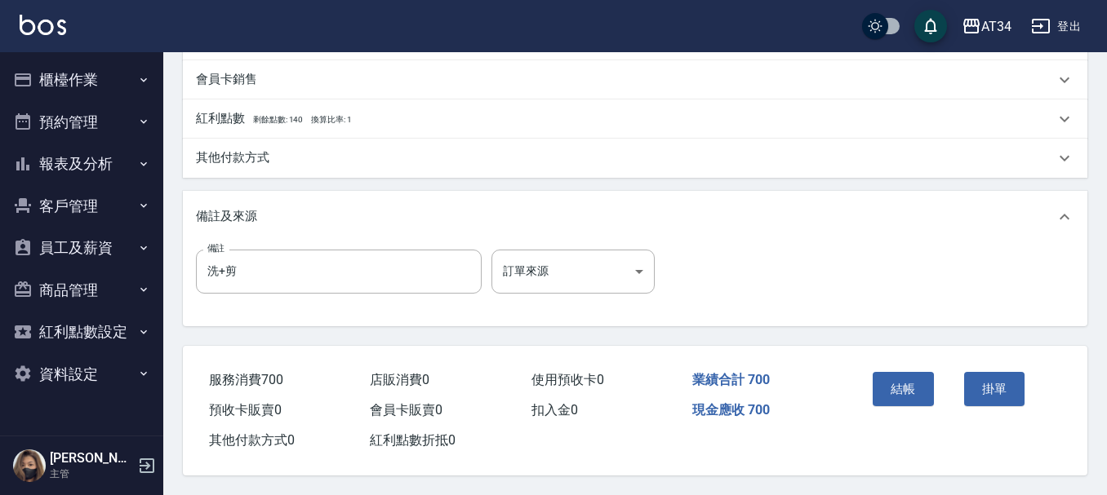
scroll to position [639, 0]
click at [916, 372] on button "結帳" at bounding box center [903, 389] width 61 height 34
